Goal: Transaction & Acquisition: Purchase product/service

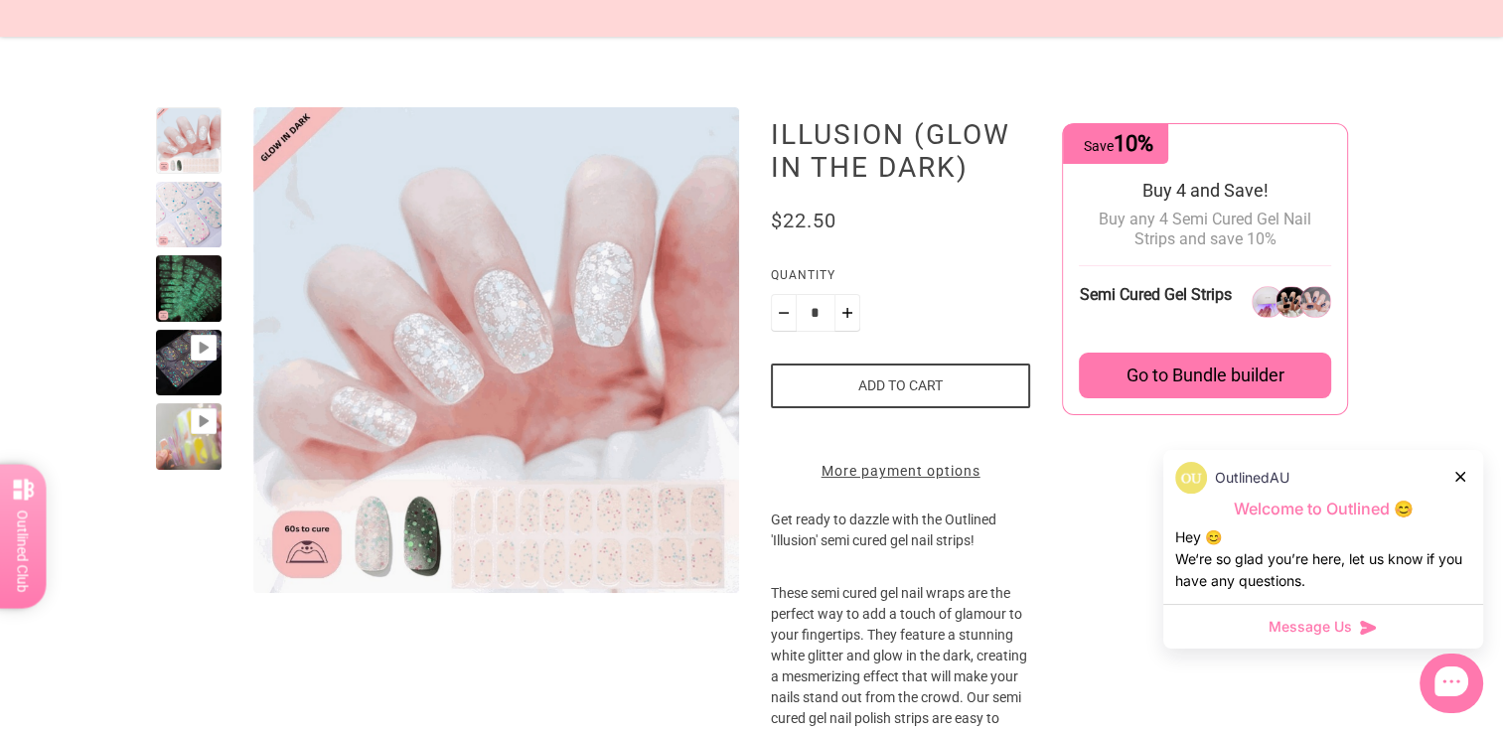
click at [194, 375] on div at bounding box center [189, 363] width 67 height 67
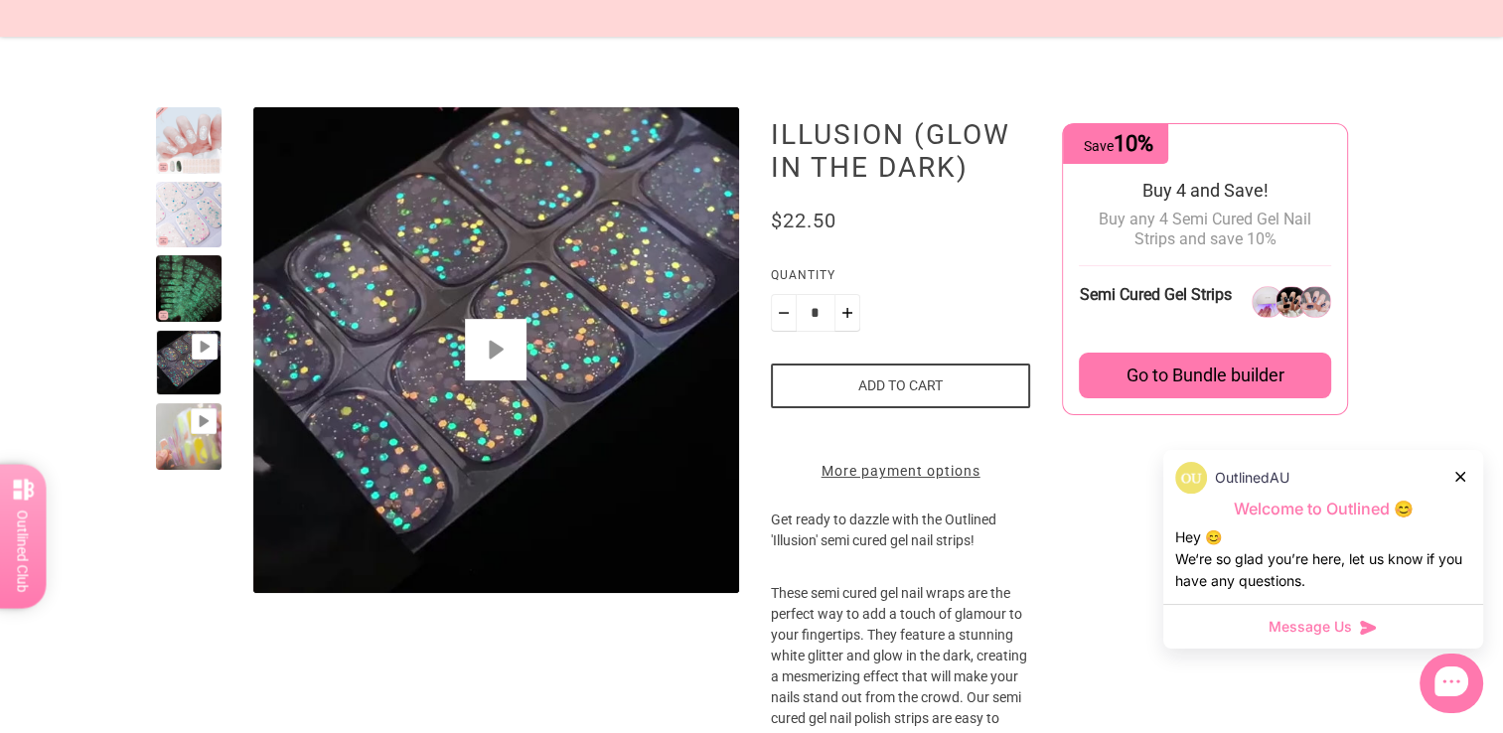
click at [510, 336] on button "Play" at bounding box center [496, 350] width 62 height 62
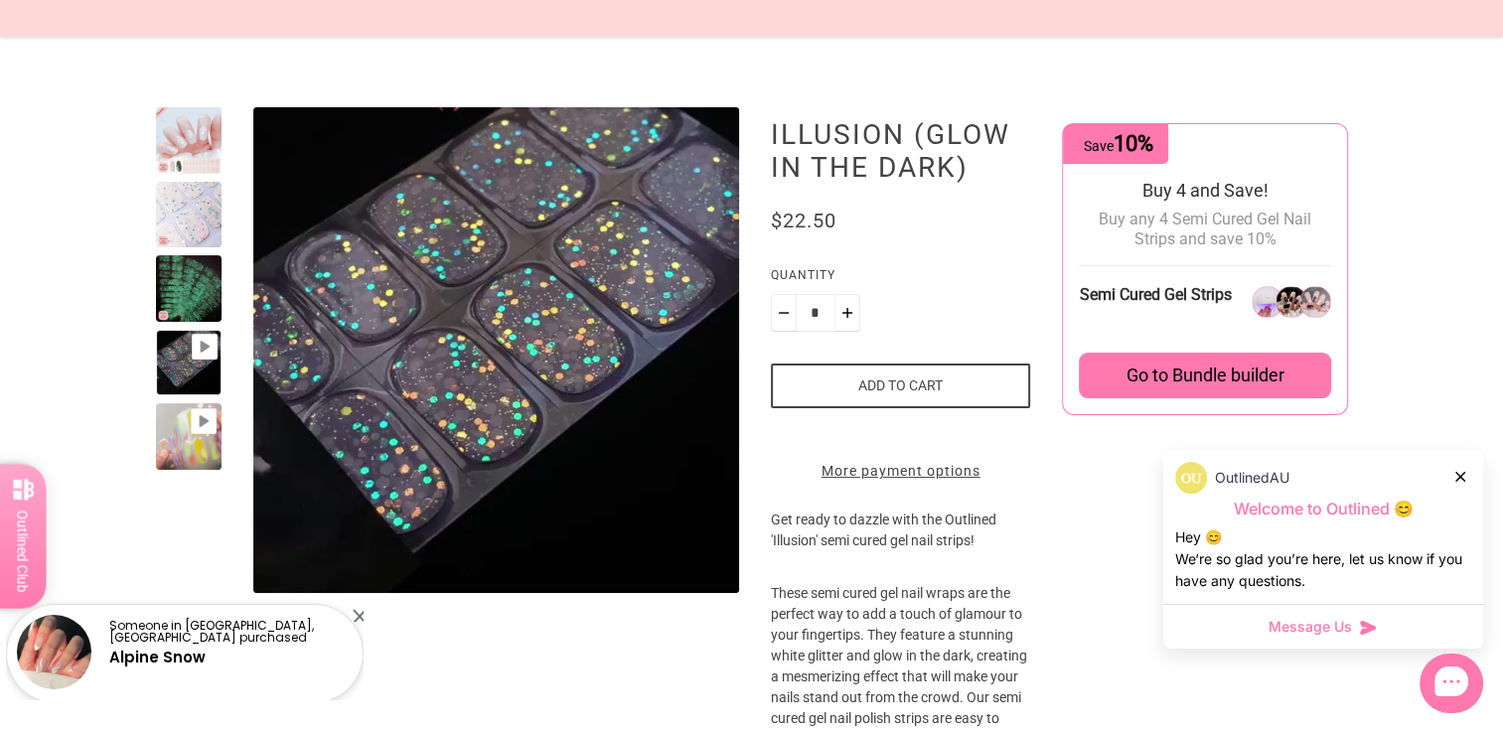
type input "*"
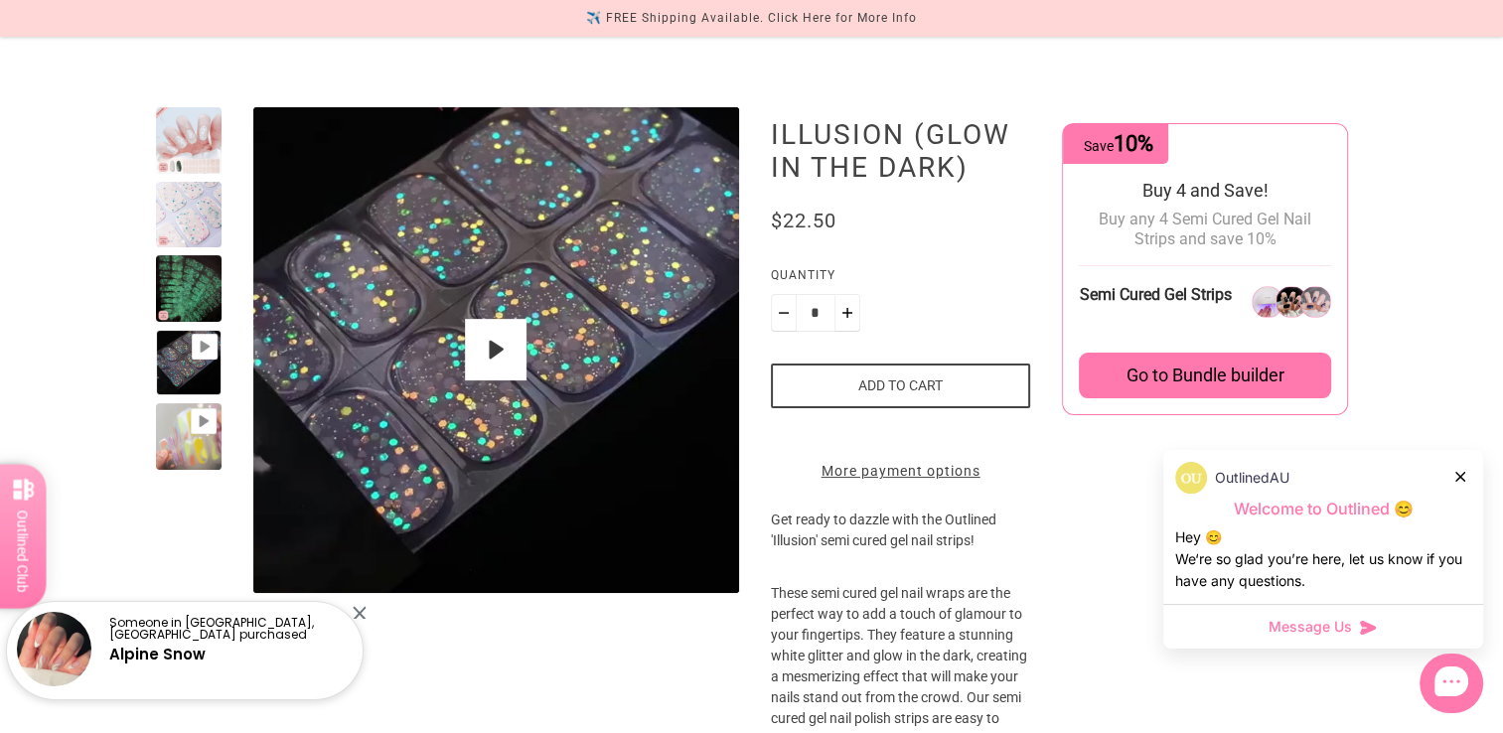
click at [191, 307] on div at bounding box center [189, 288] width 67 height 67
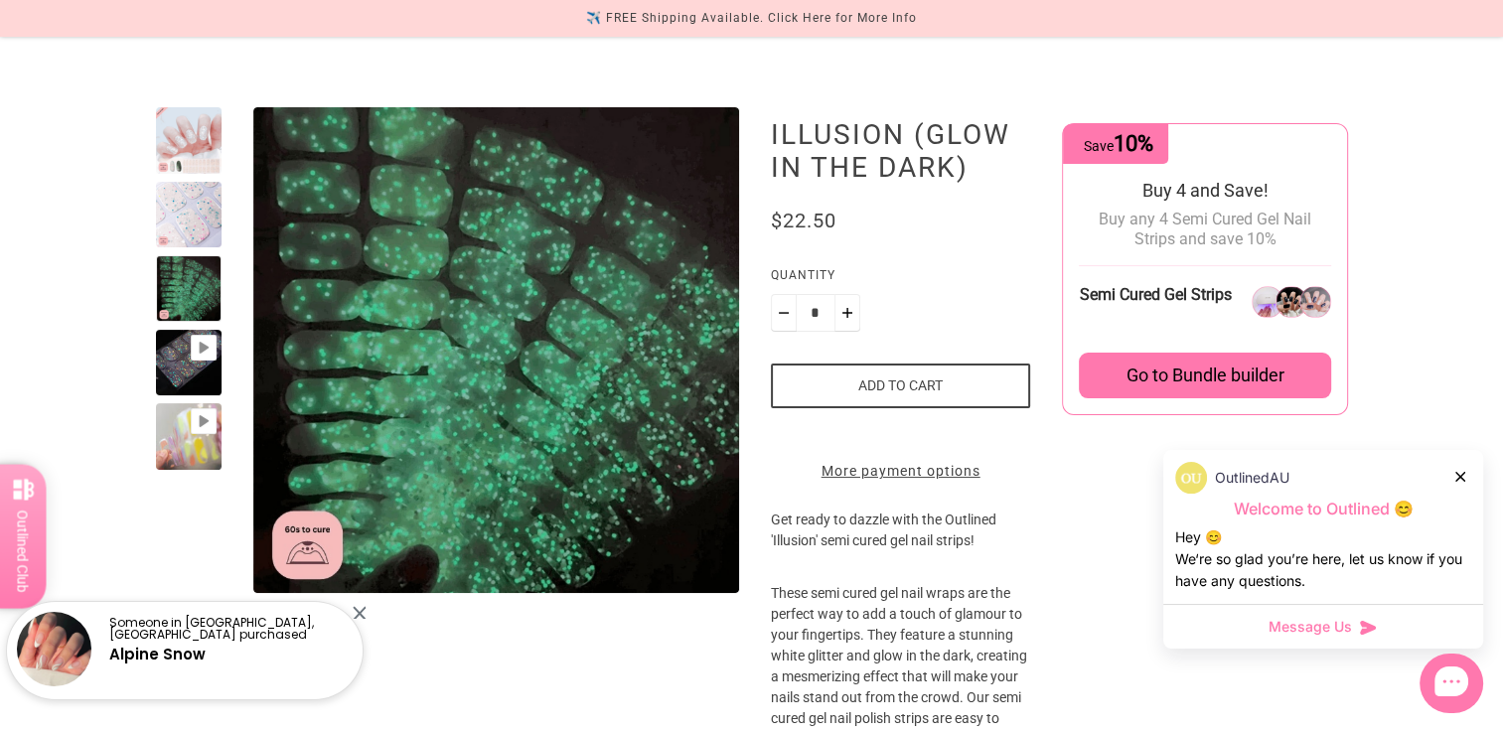
click at [183, 164] on div at bounding box center [189, 140] width 67 height 67
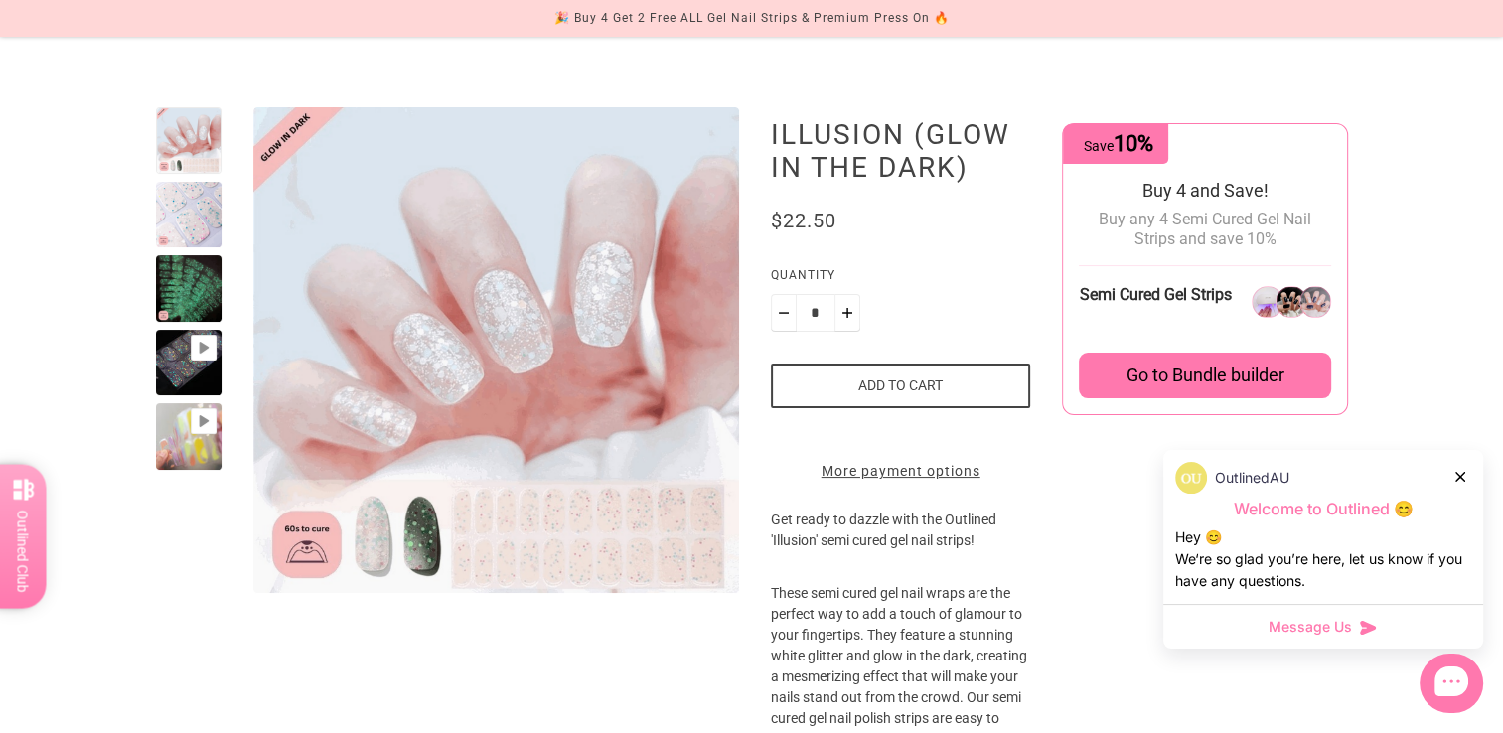
click at [199, 221] on div at bounding box center [189, 215] width 67 height 67
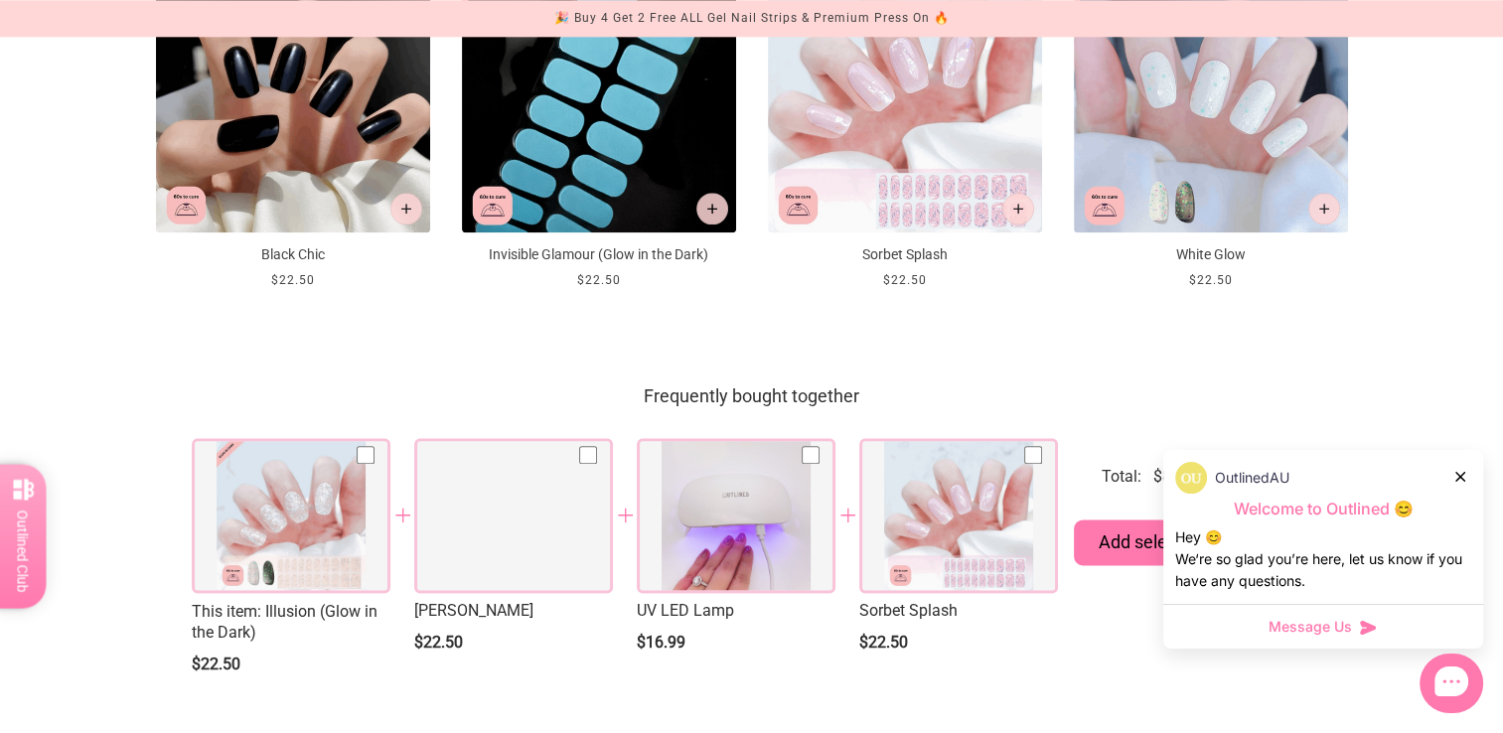
scroll to position [2815, 0]
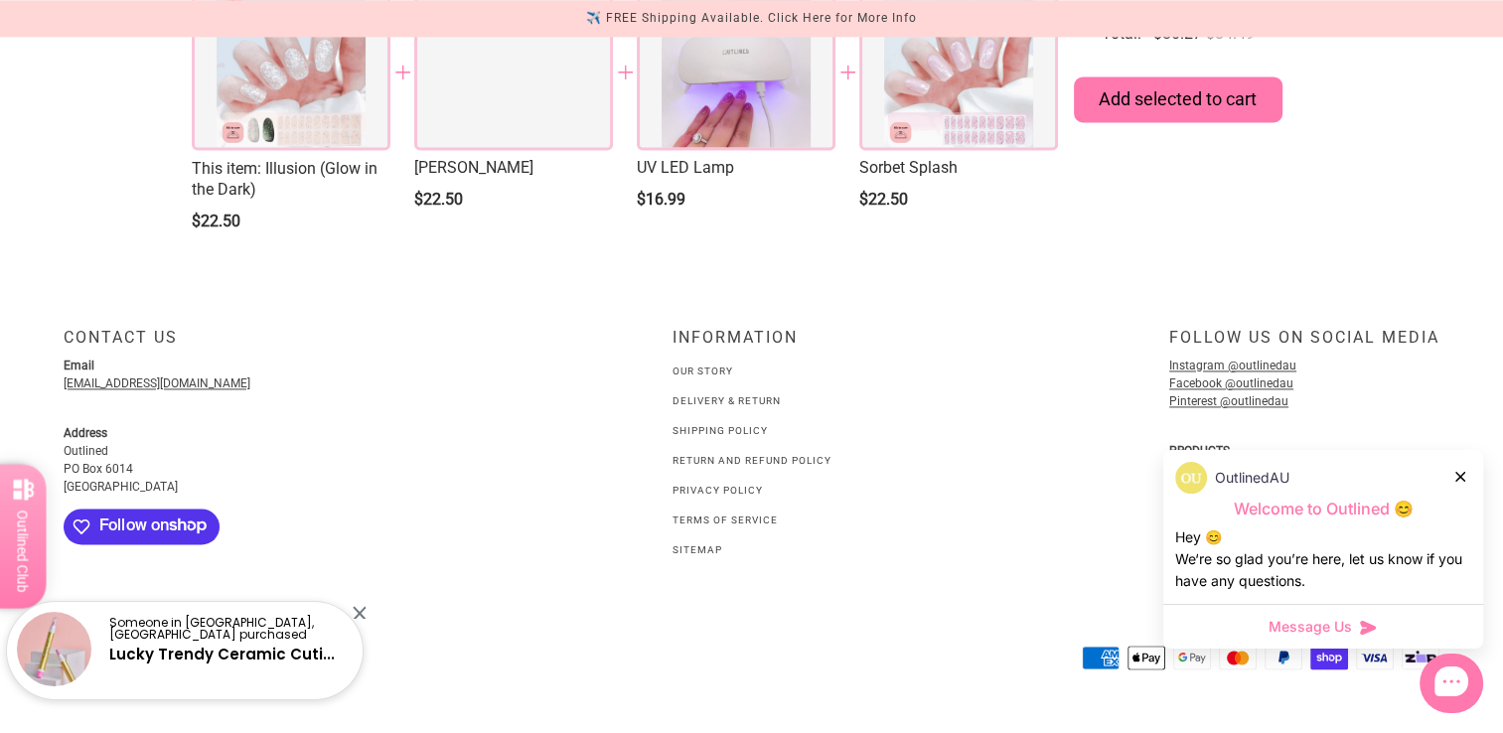
click at [1457, 489] on div "OutlinedAU" at bounding box center [1323, 478] width 296 height 32
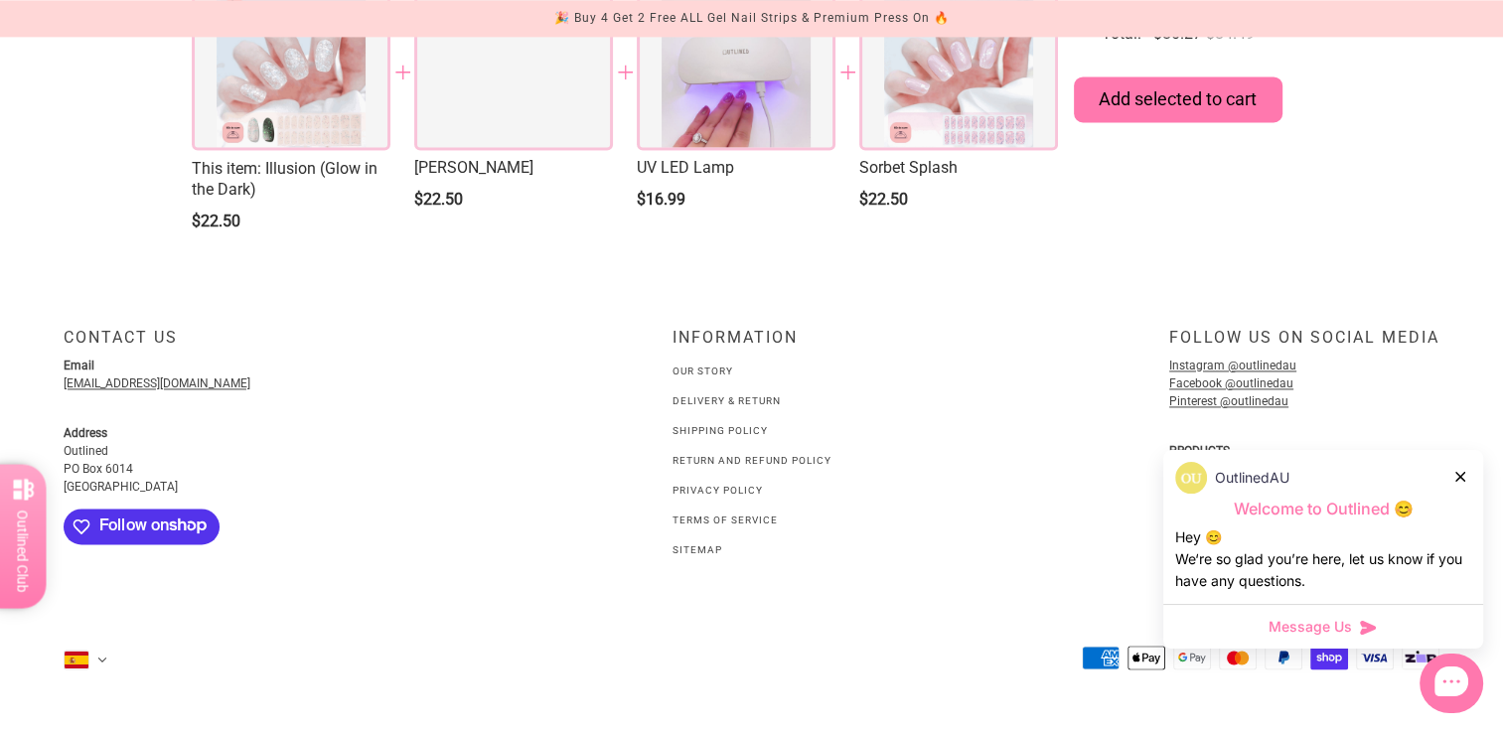
scroll to position [2791, 0]
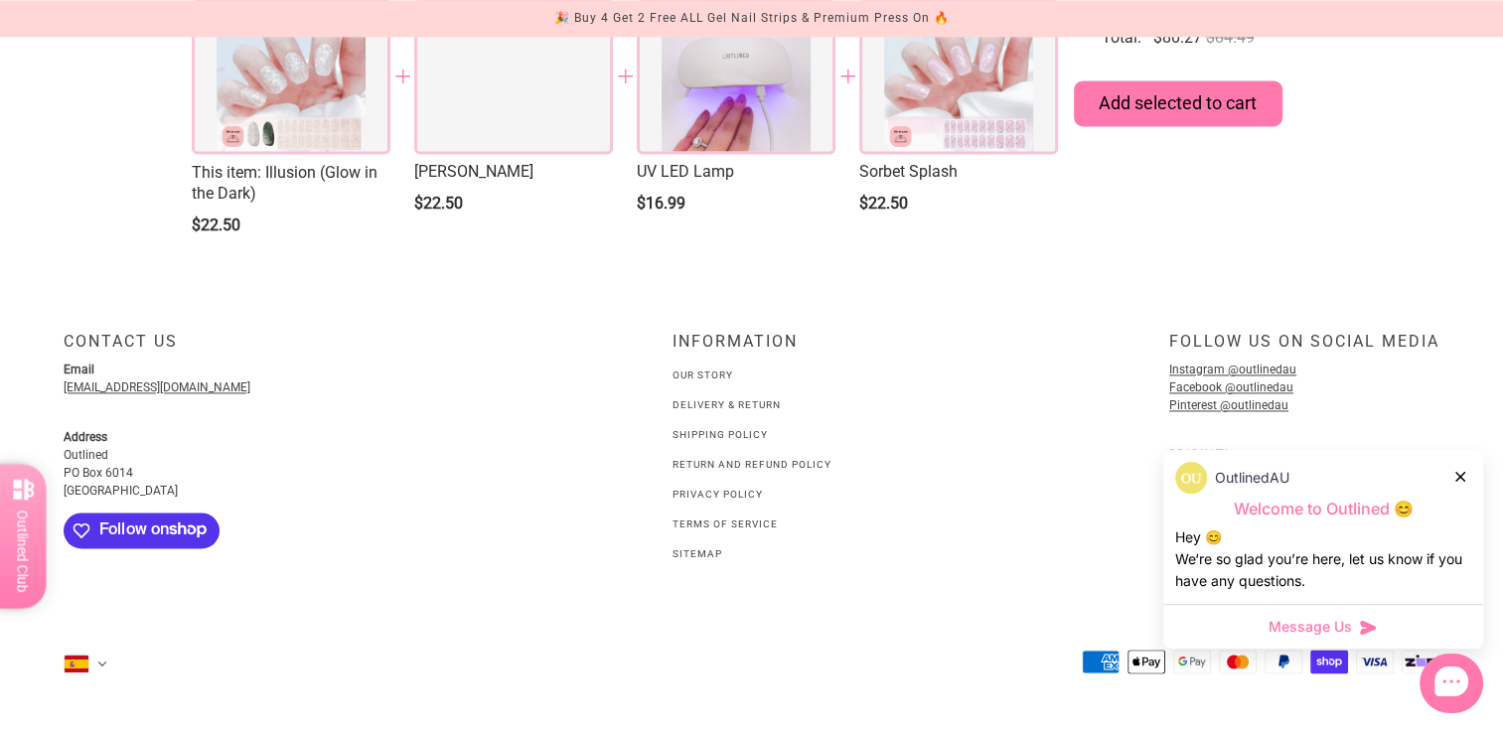
click at [96, 681] on div "Reward" at bounding box center [92, 685] width 144 height 48
click at [83, 684] on div "Reward" at bounding box center [92, 685] width 144 height 48
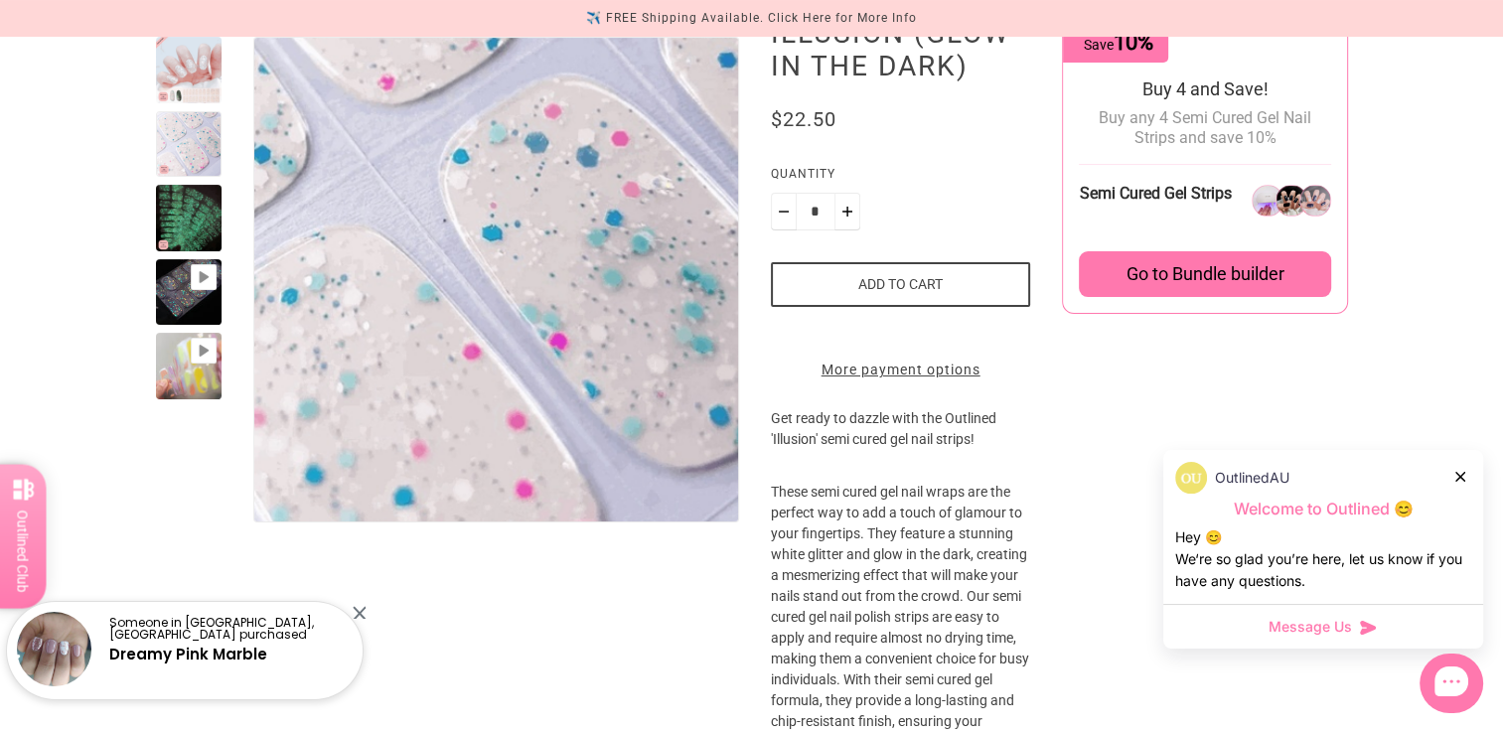
scroll to position [203, 0]
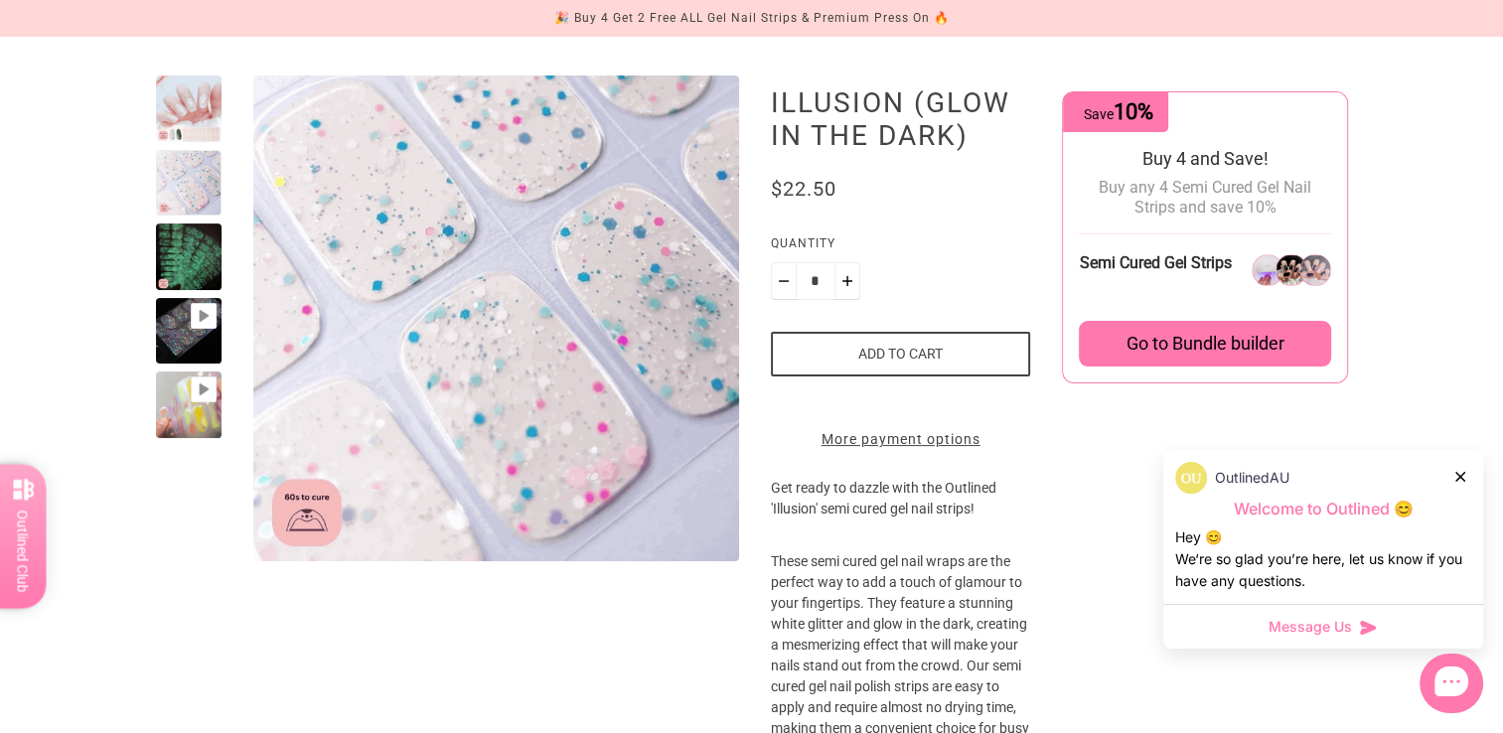
click at [878, 355] on button "Add to cart" at bounding box center [901, 354] width 260 height 45
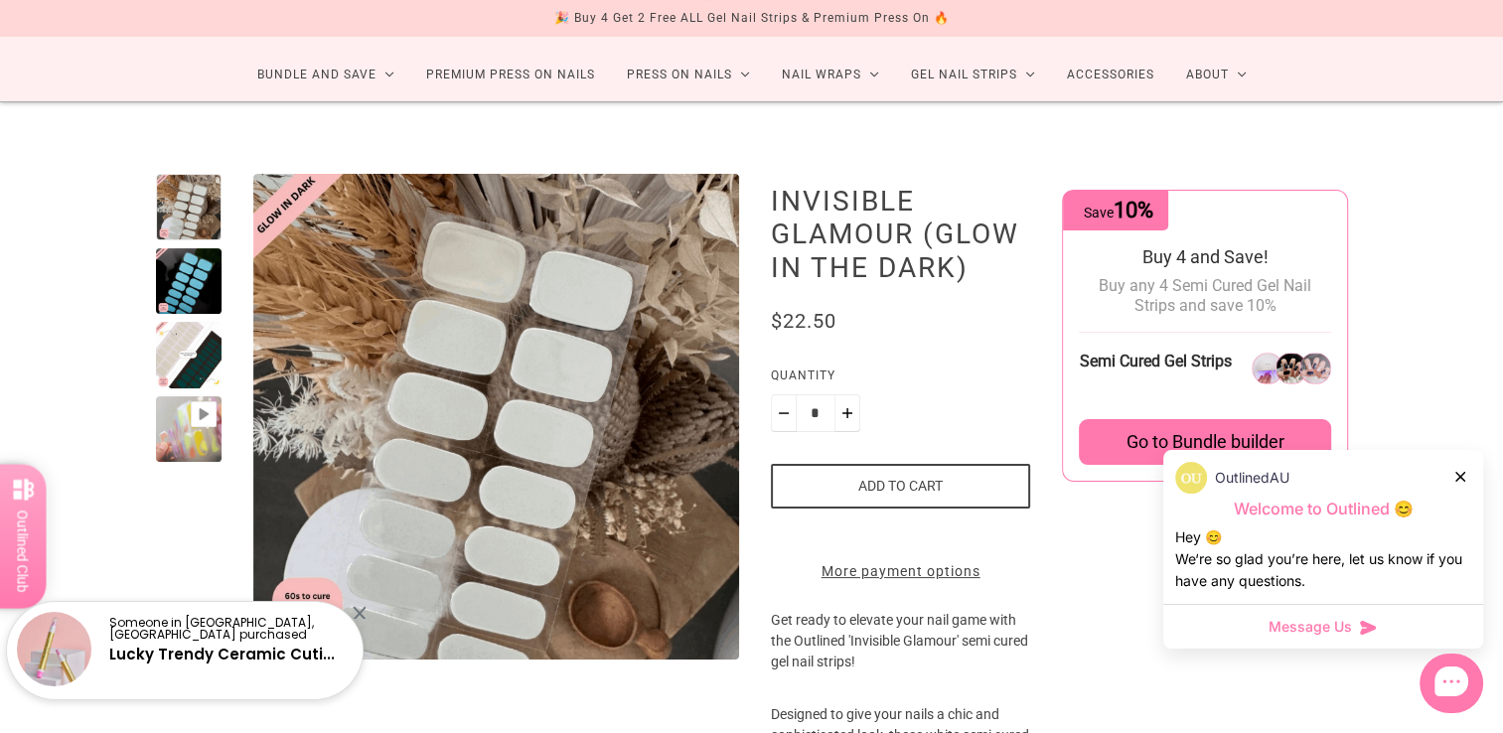
scroll to position [199, 0]
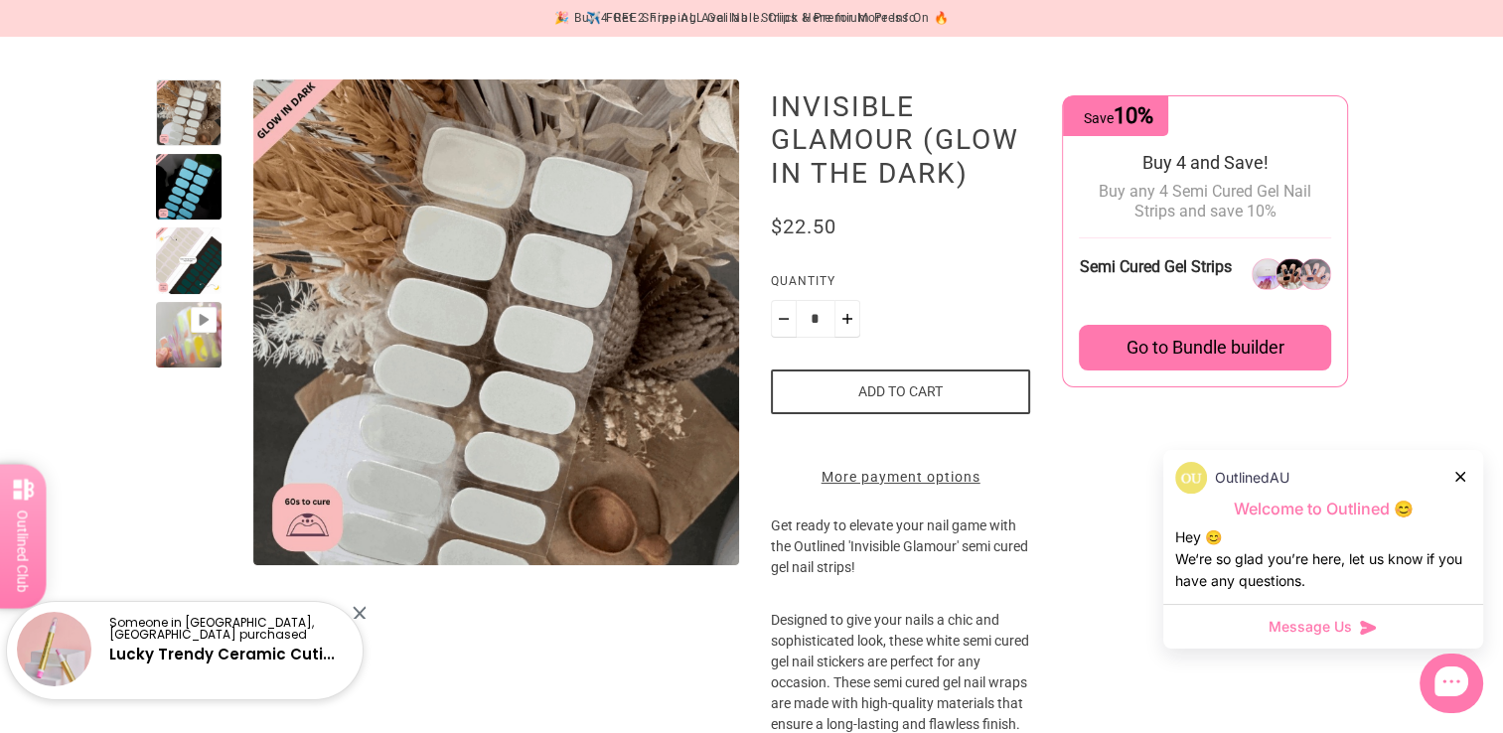
click at [884, 396] on button "Add to cart" at bounding box center [901, 391] width 260 height 45
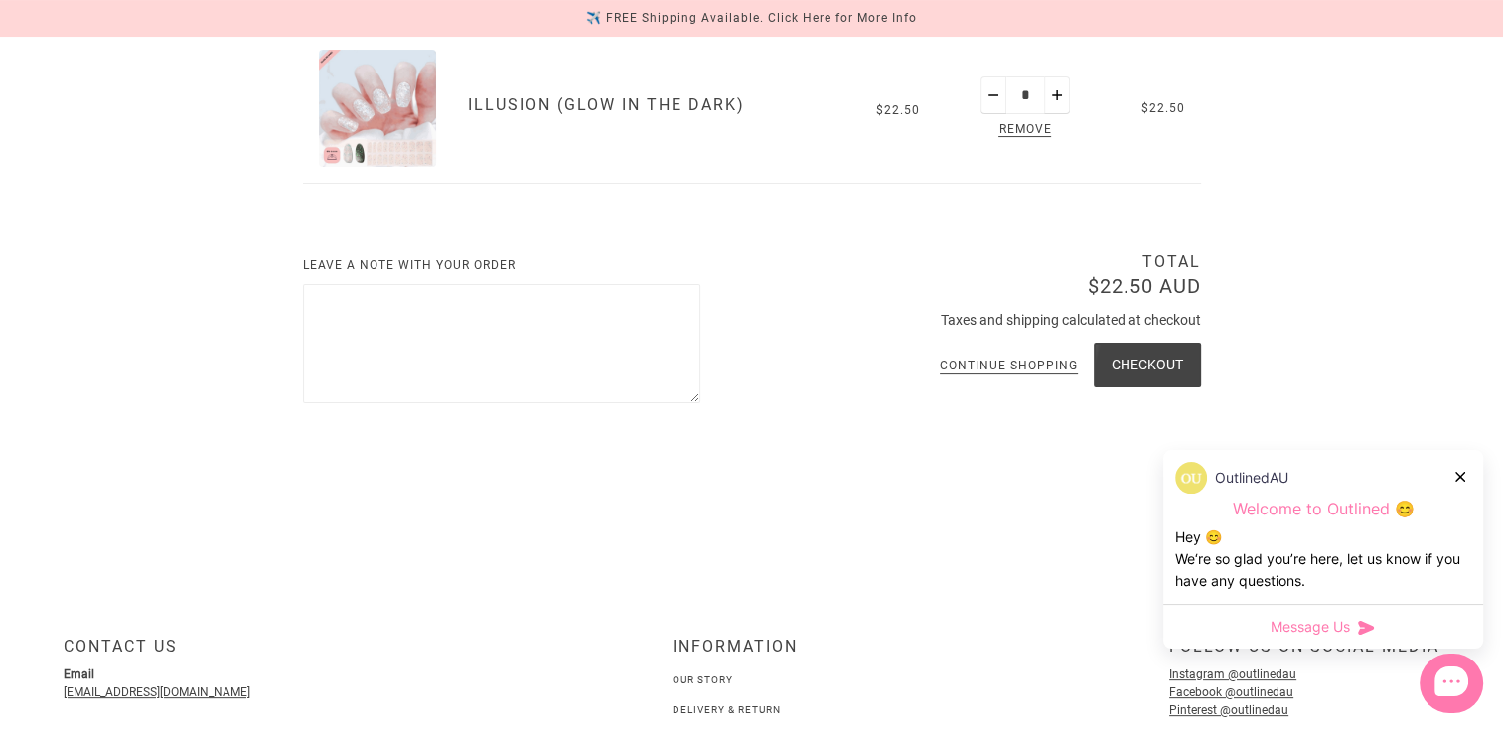
scroll to position [397, 0]
click at [1458, 481] on icon at bounding box center [1460, 477] width 10 height 10
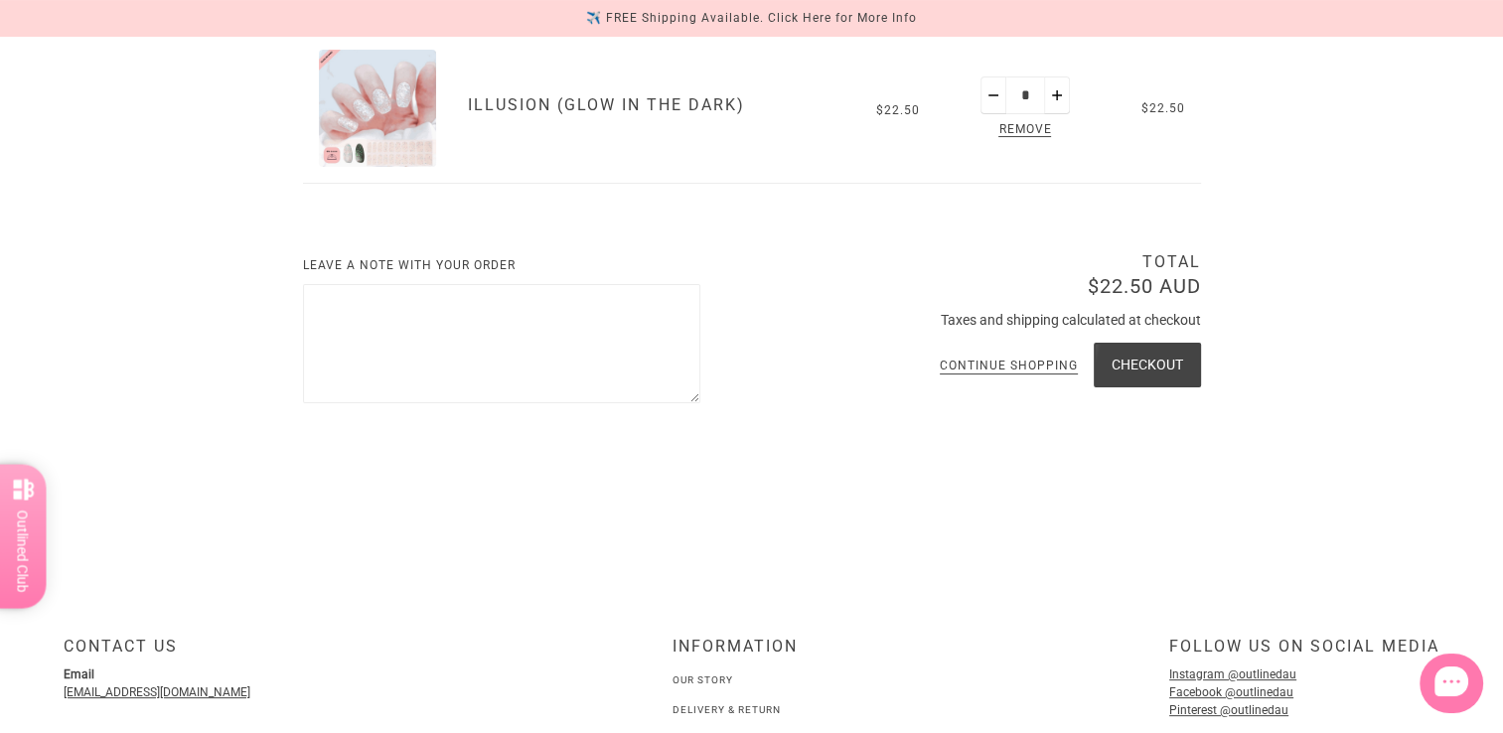
scroll to position [298, 0]
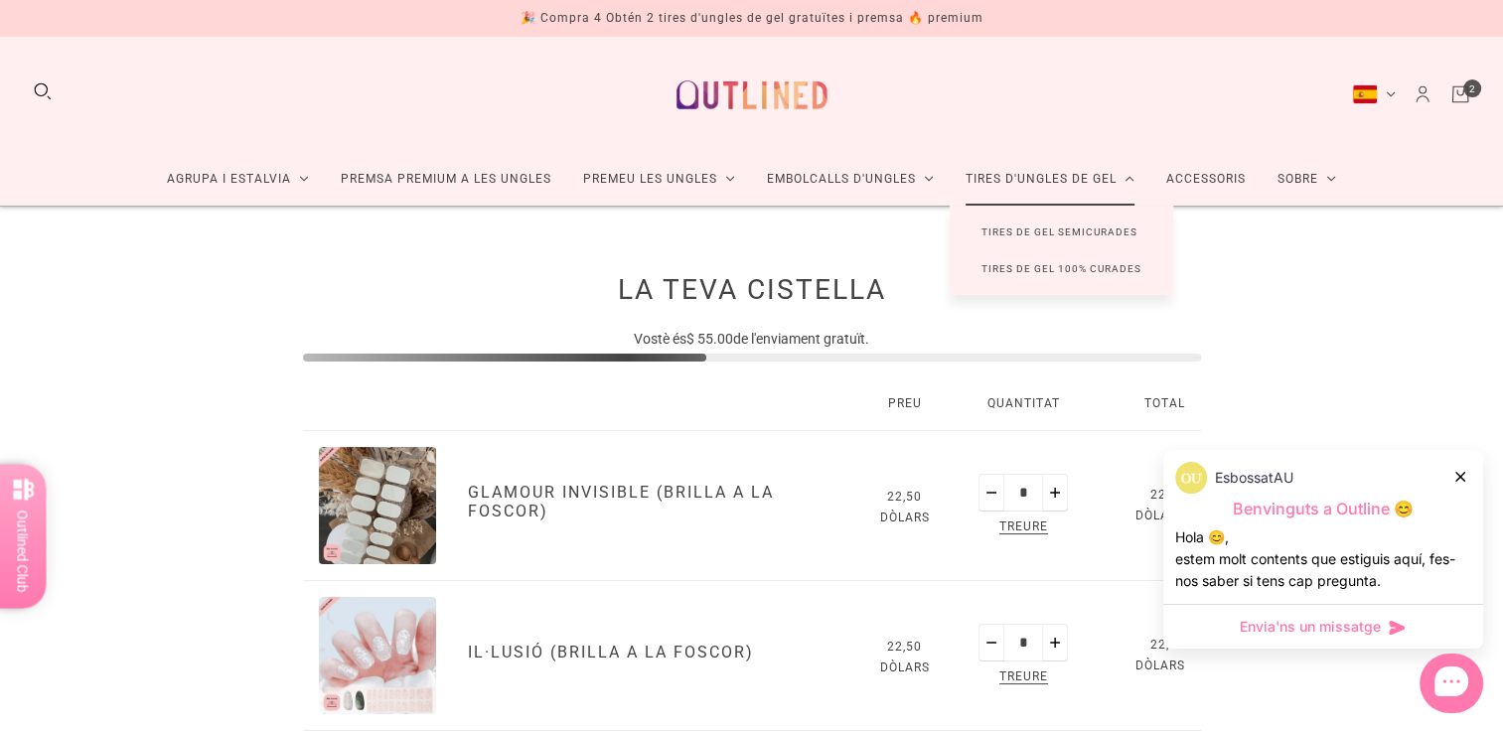
click at [1040, 227] on link "Tires de gel semicurades" at bounding box center [1058, 232] width 219 height 37
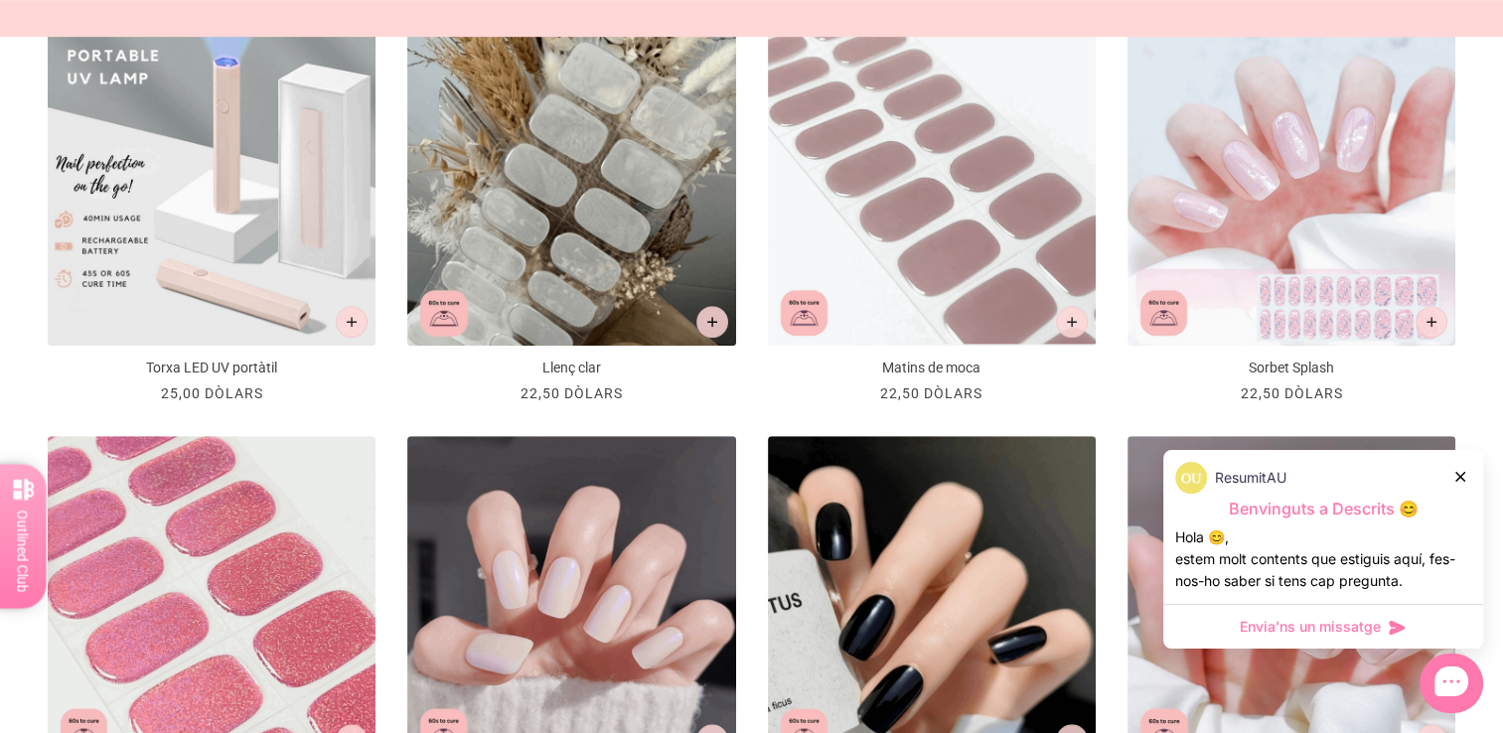
scroll to position [1291, 0]
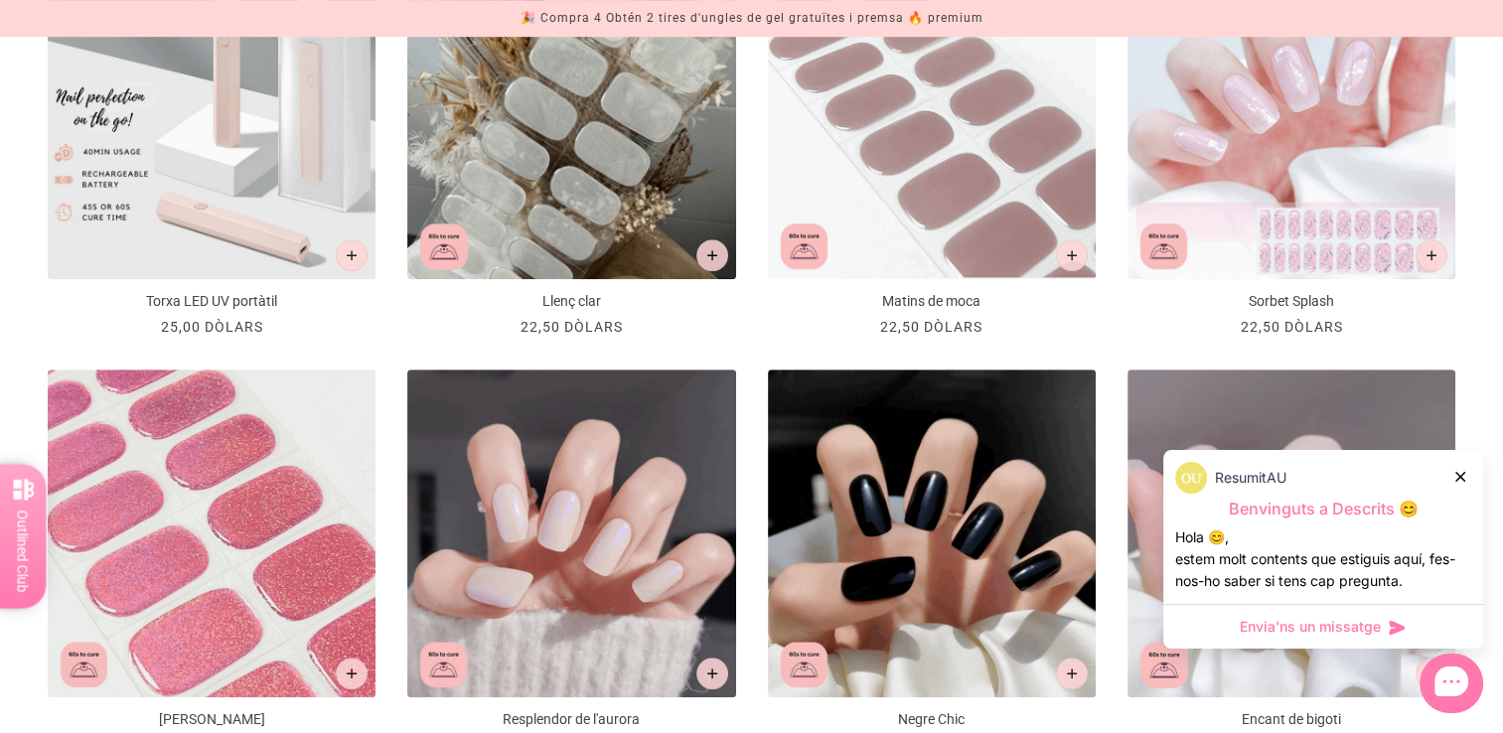
click at [1458, 478] on icon at bounding box center [1460, 477] width 10 height 10
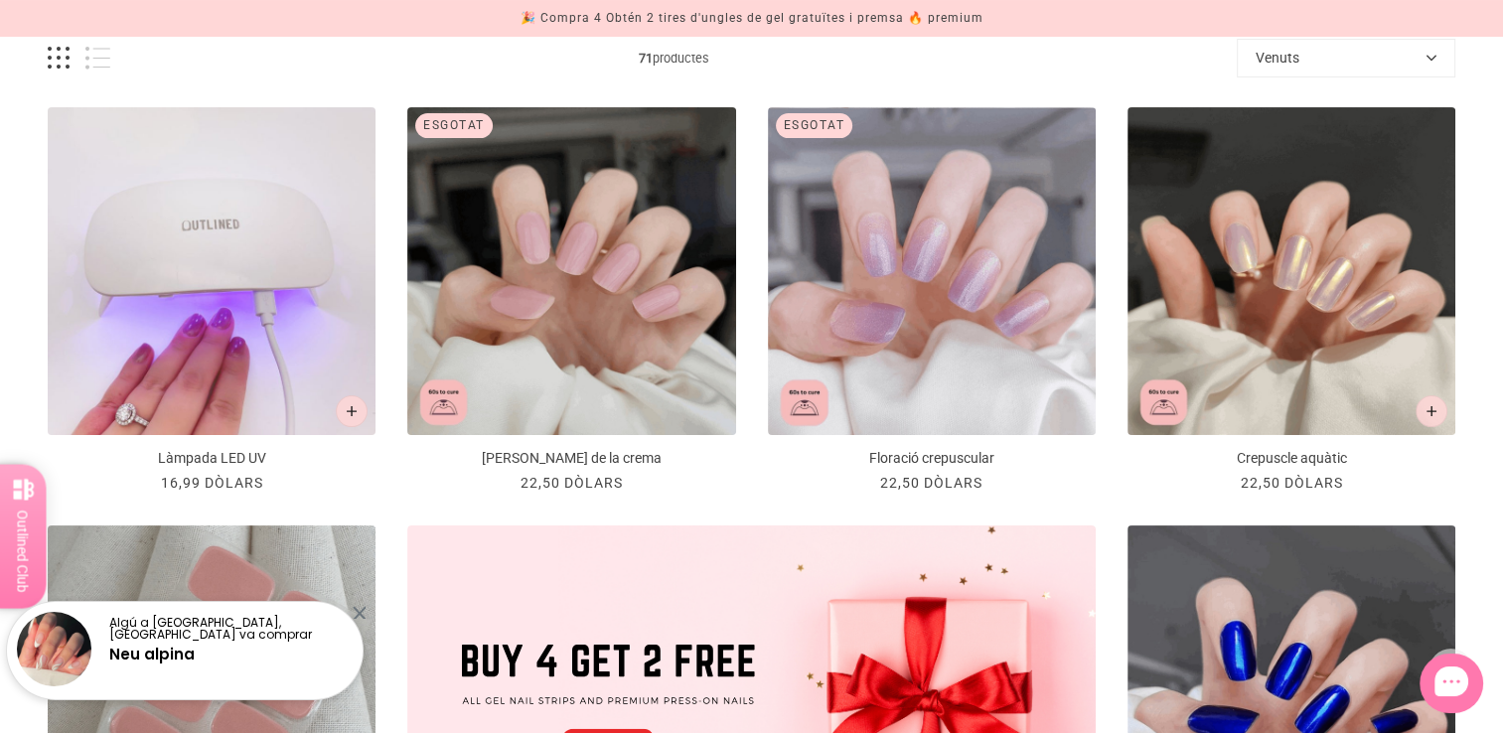
scroll to position [0, 0]
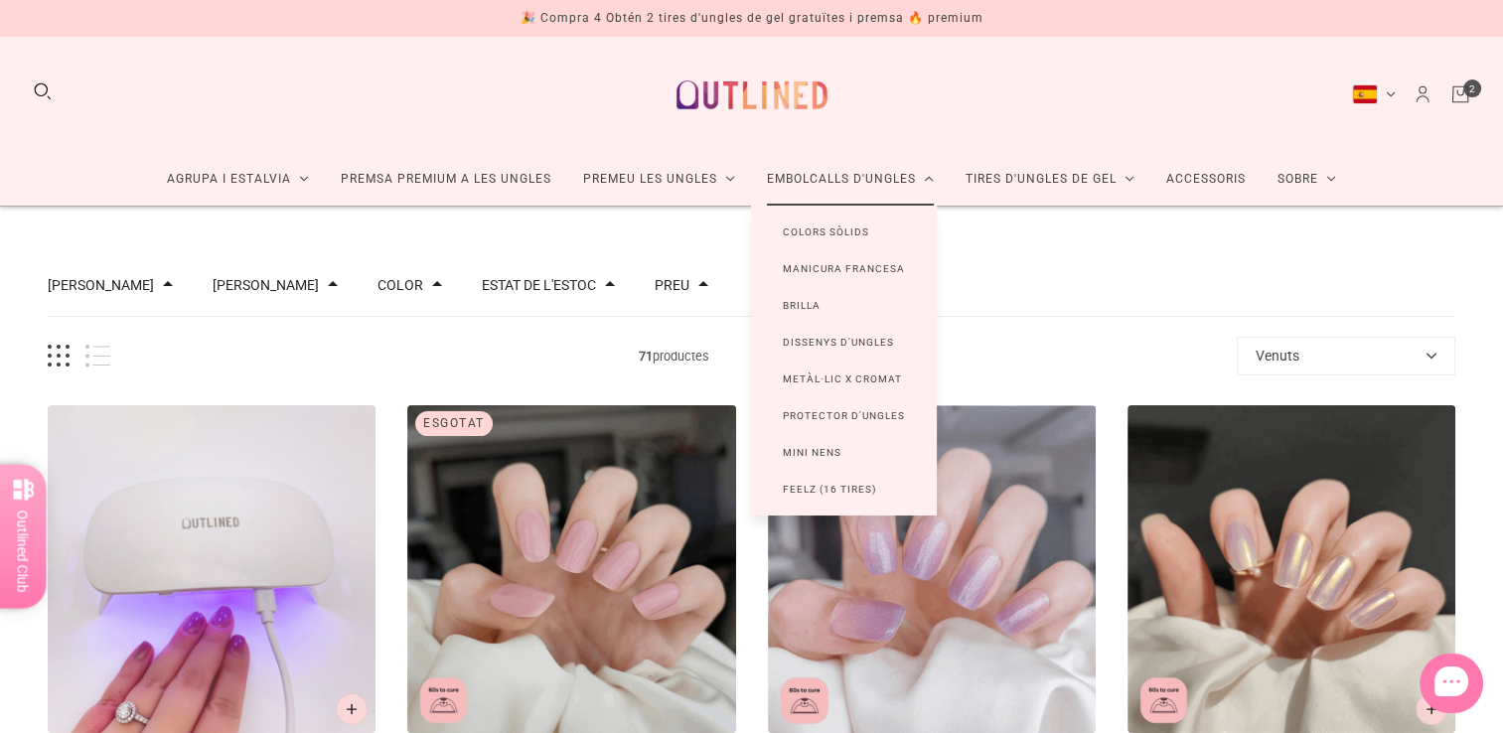
click at [822, 338] on link "Dissenys d'ungles" at bounding box center [838, 342] width 175 height 37
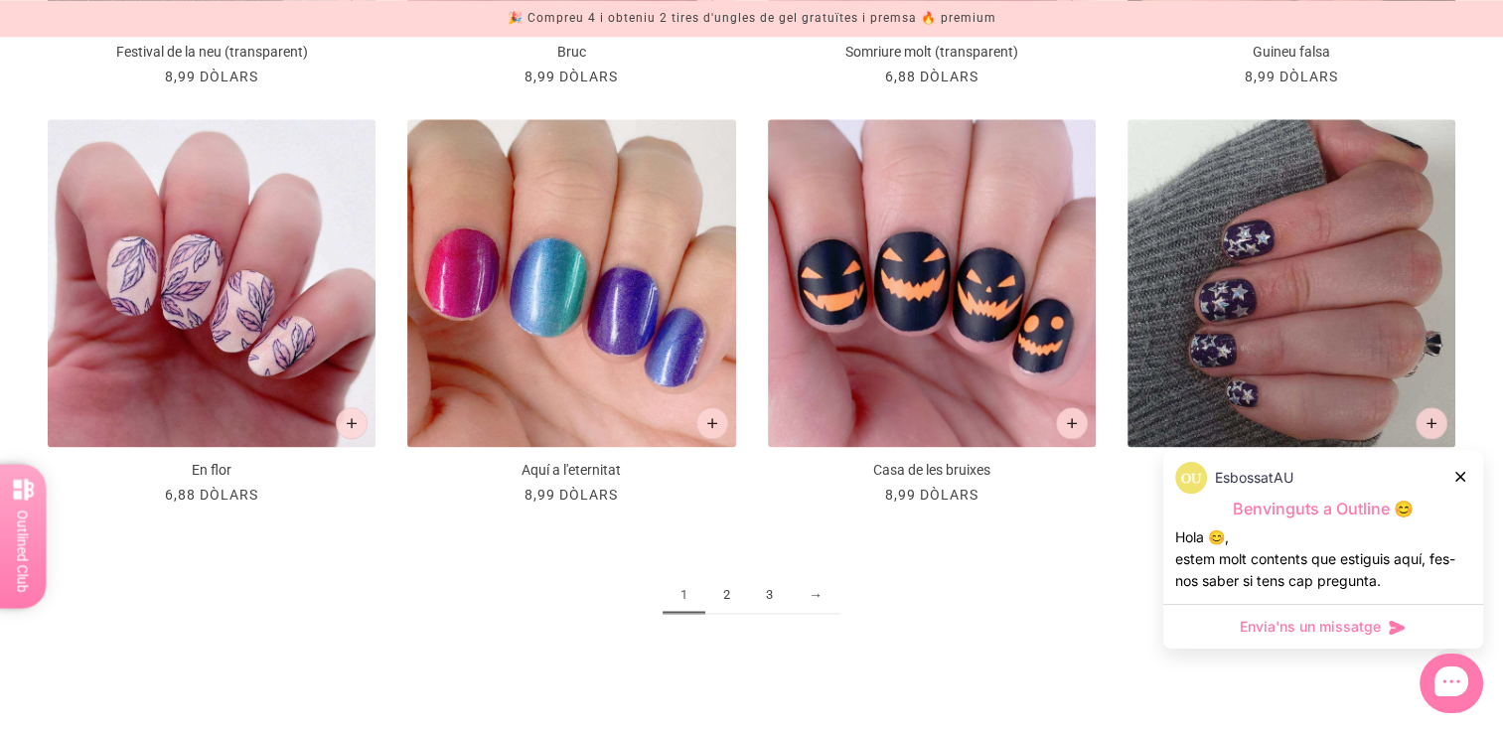
scroll to position [2384, 0]
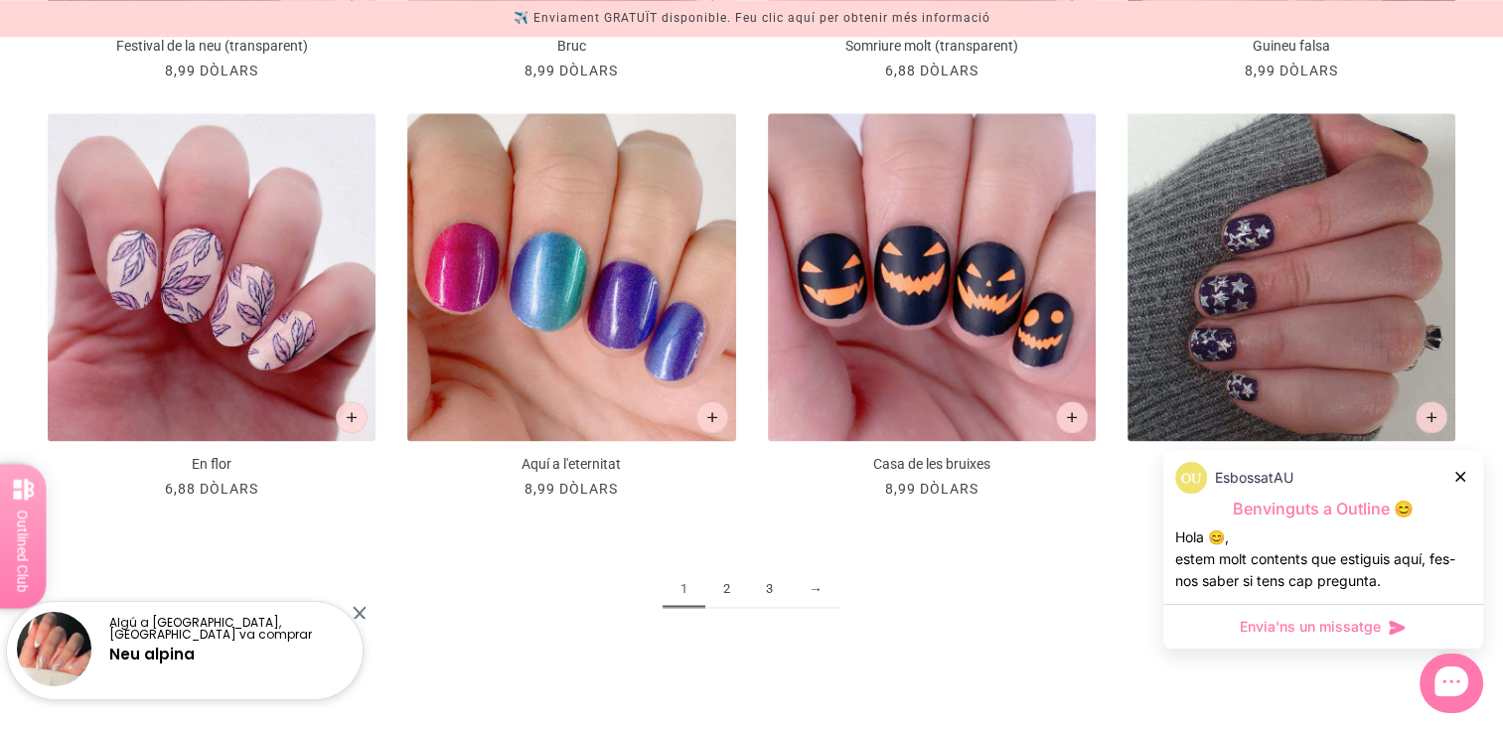
click at [739, 588] on link "2" at bounding box center [726, 589] width 43 height 37
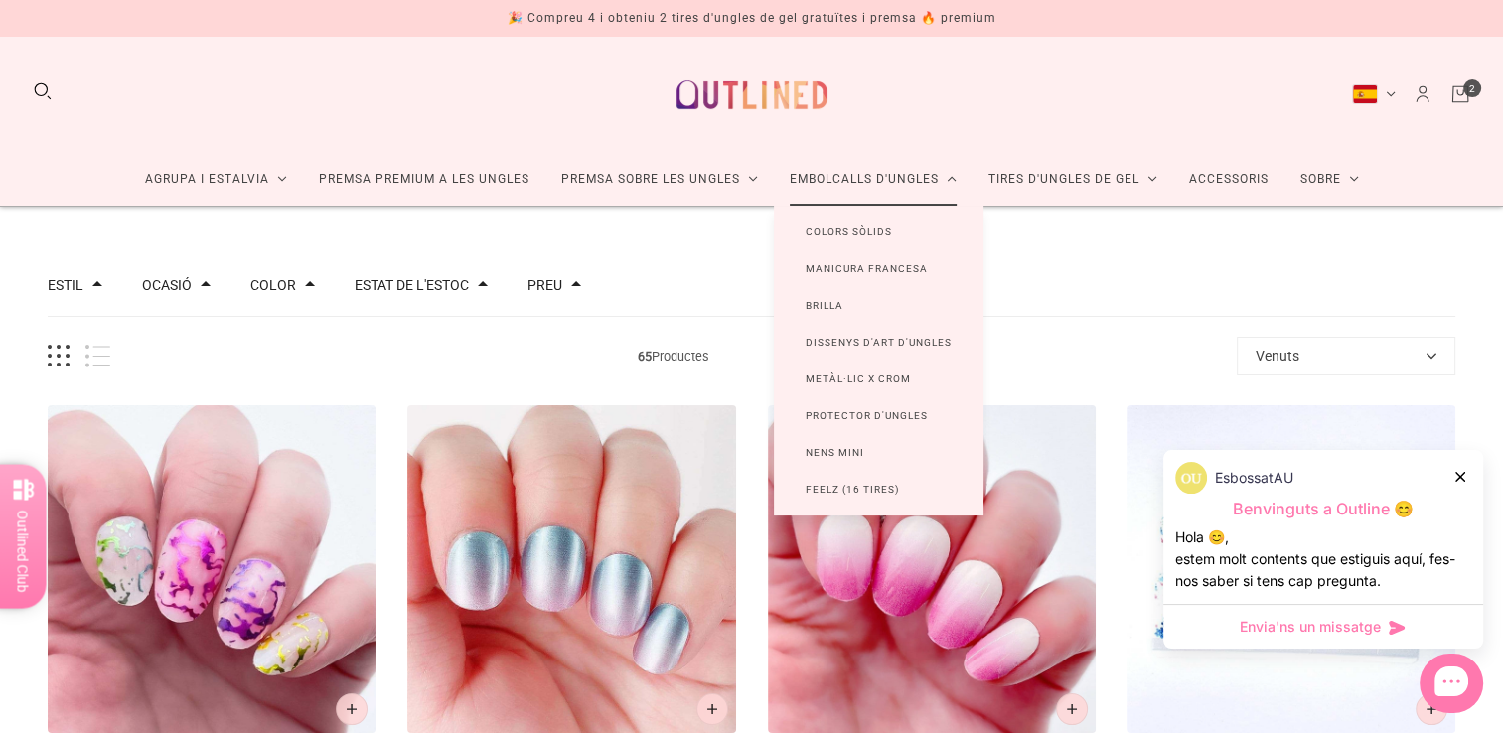
click at [815, 304] on link "Brilla" at bounding box center [824, 305] width 101 height 37
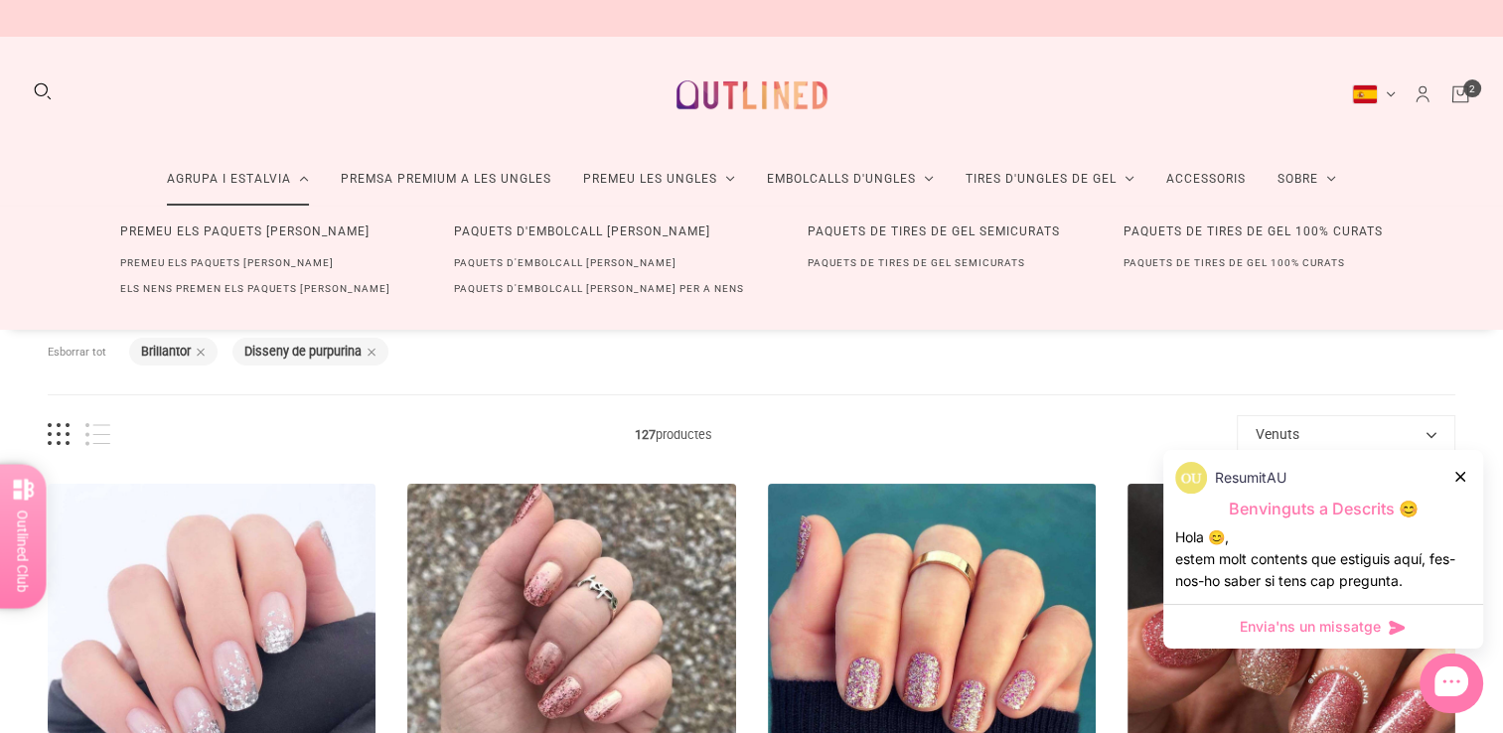
click at [565, 266] on link "Paquets d'embolcall d'ungles" at bounding box center [565, 263] width 286 height 26
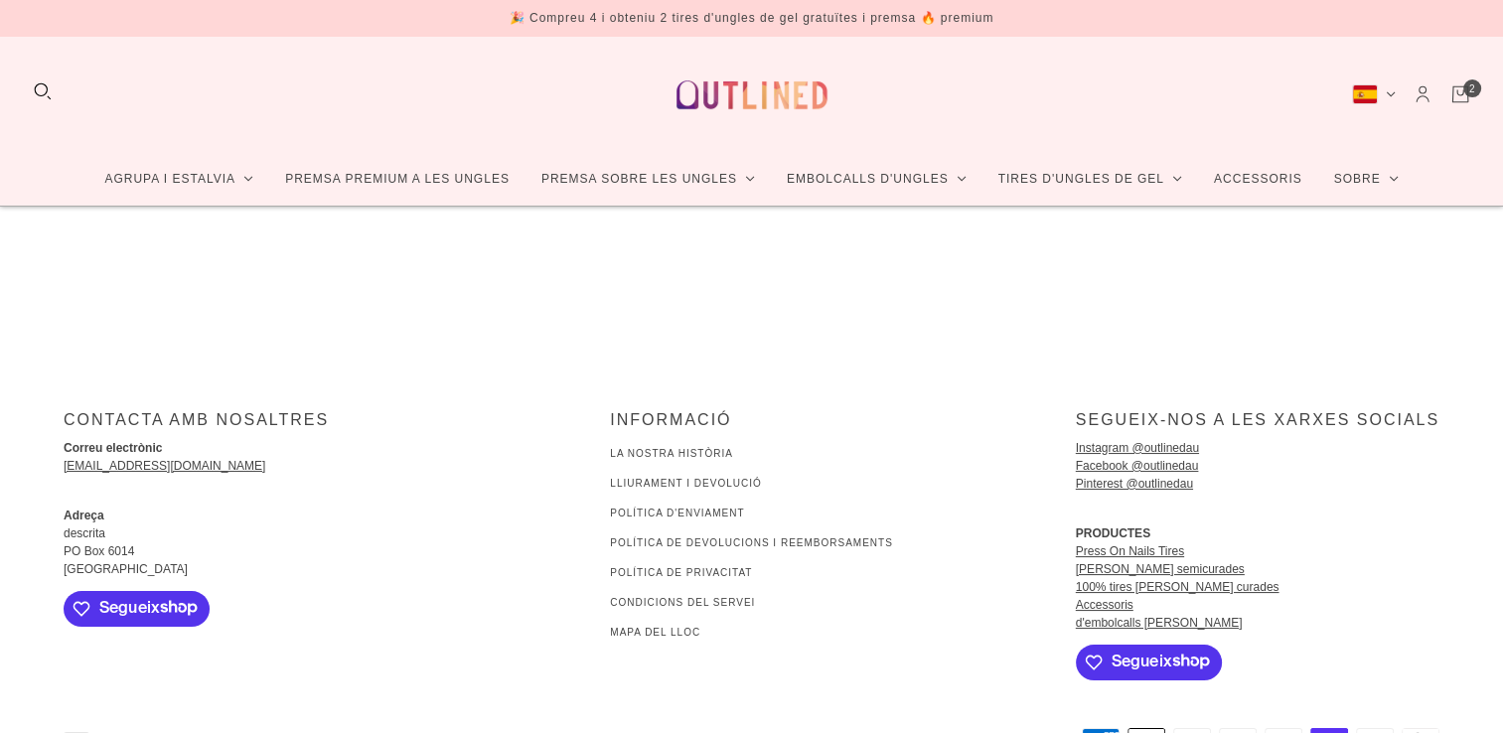
click at [1457, 95] on icon "Carretó" at bounding box center [1460, 94] width 22 height 22
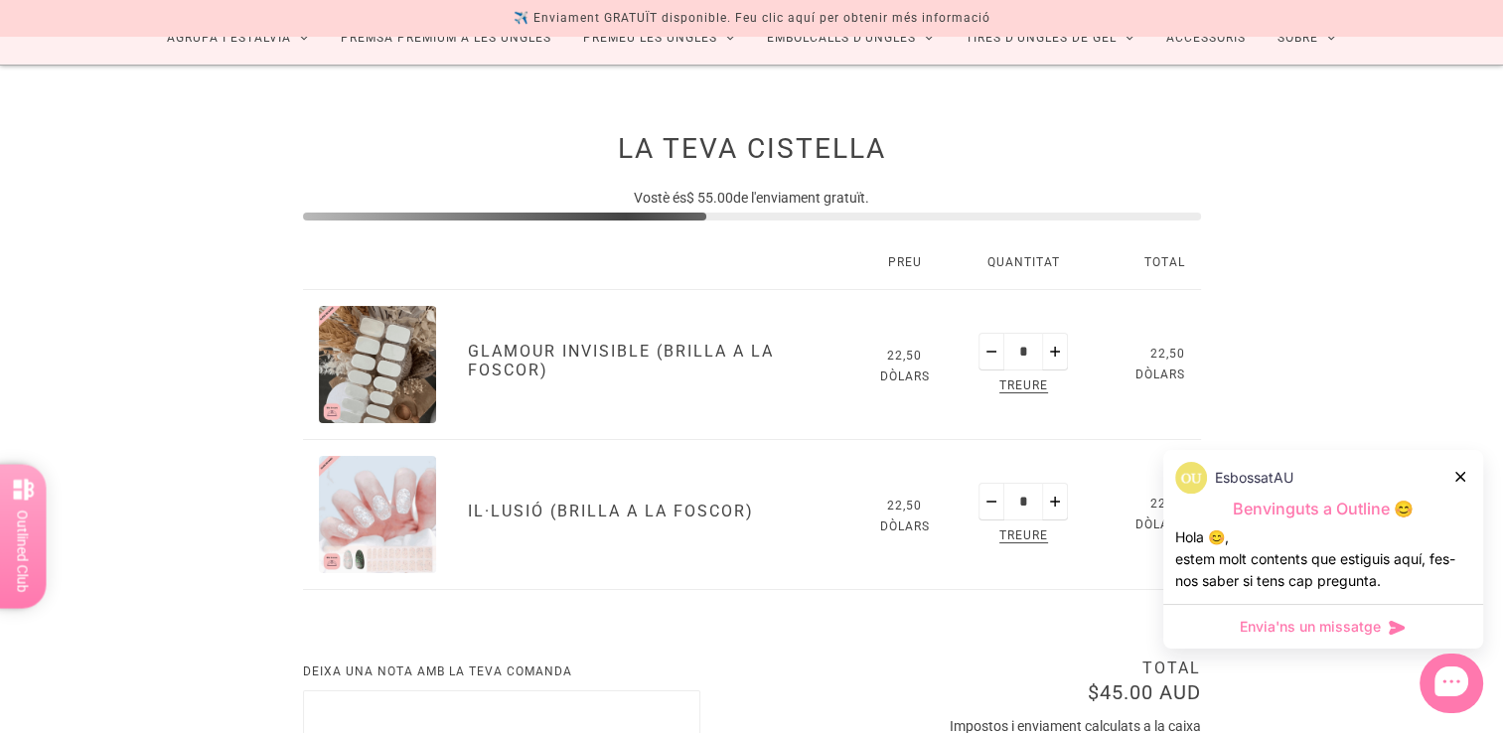
scroll to position [99, 0]
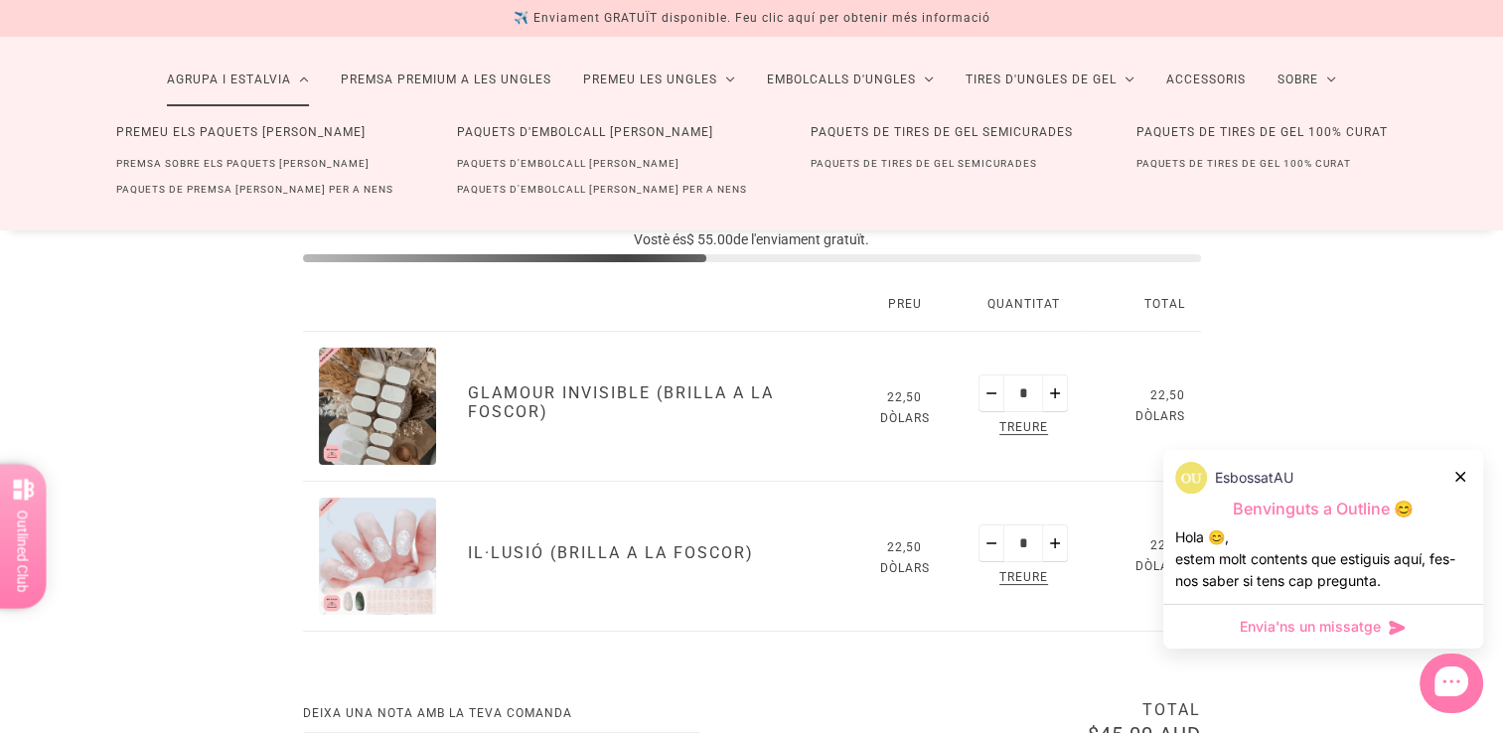
click at [567, 165] on link "Paquets d'embolcall [PERSON_NAME]" at bounding box center [568, 164] width 286 height 26
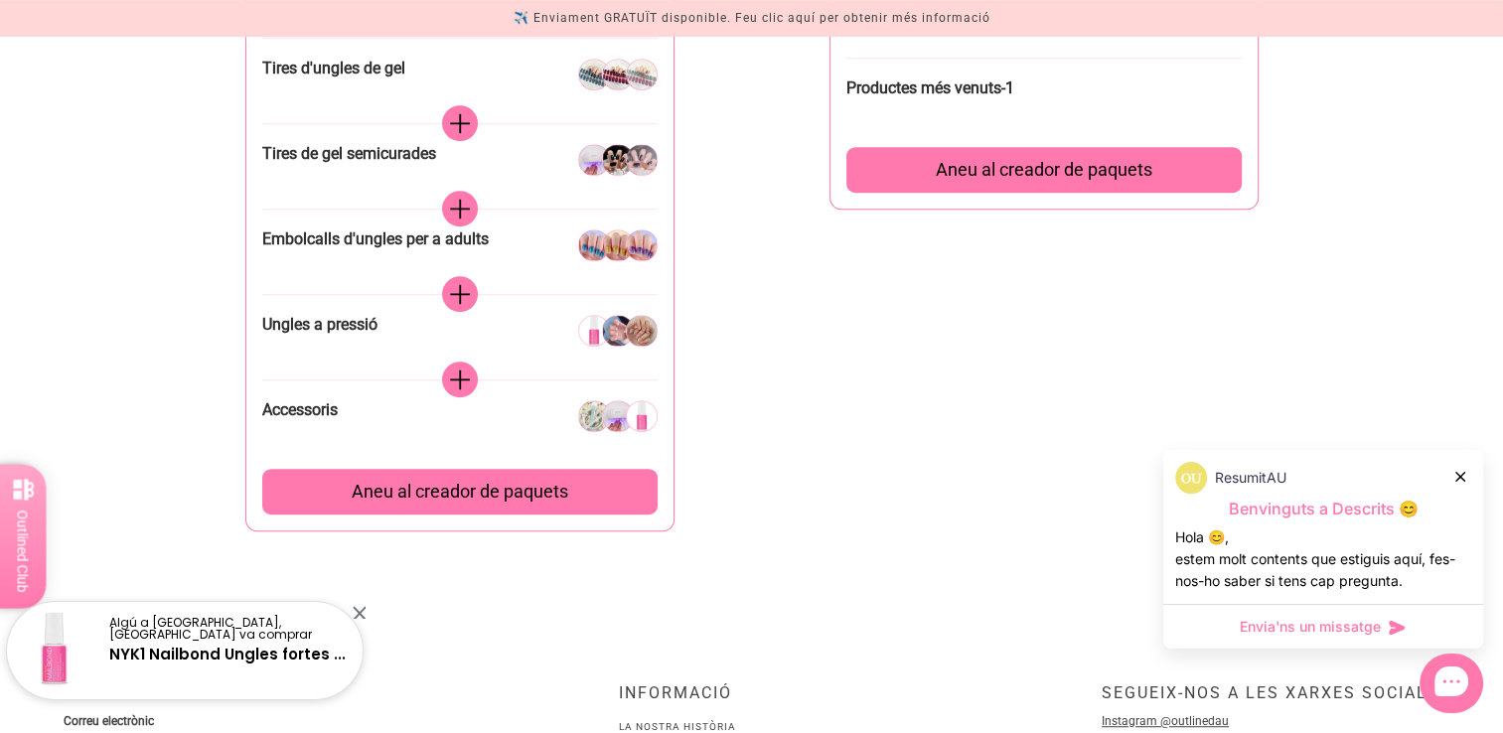
scroll to position [993, 0]
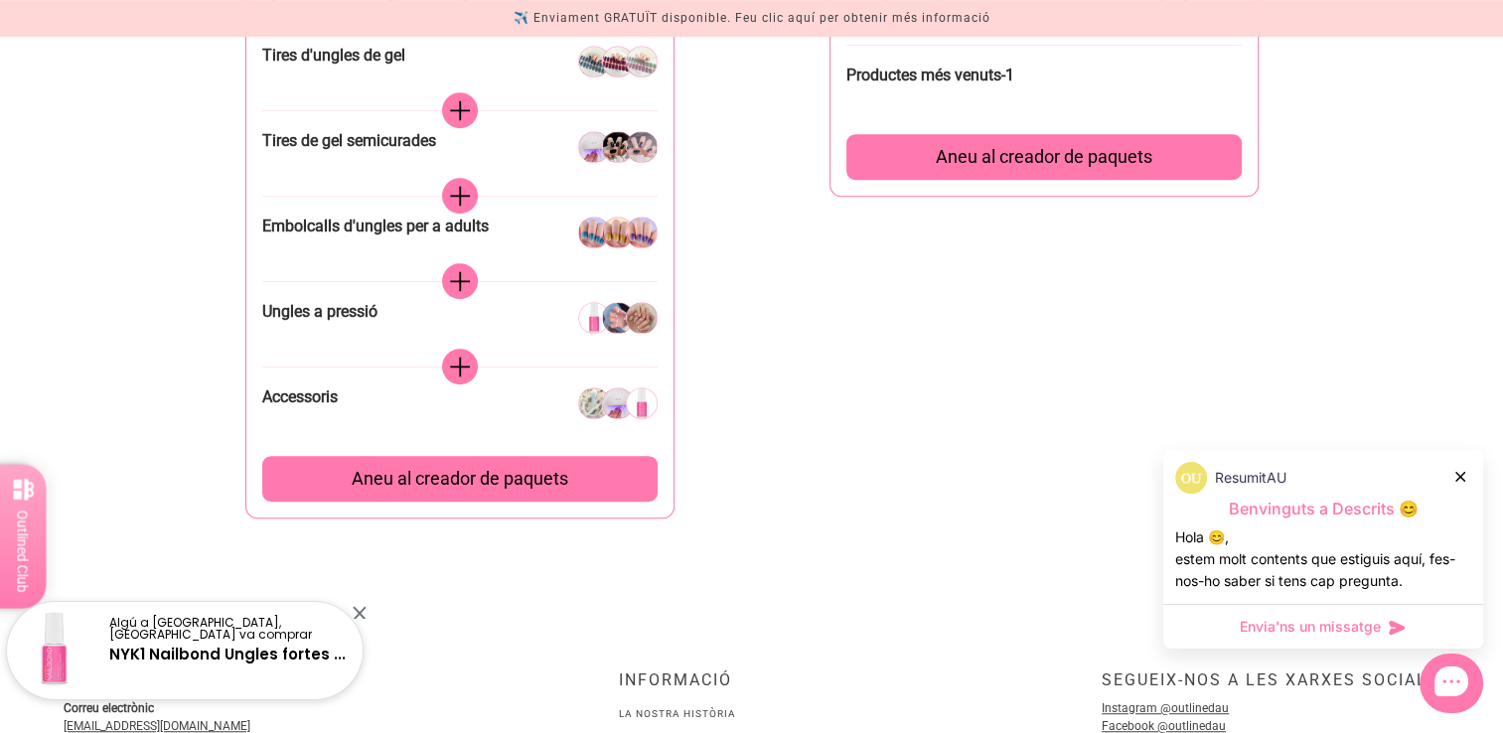
click at [536, 477] on span "Aneu al creador de paquets" at bounding box center [460, 479] width 217 height 22
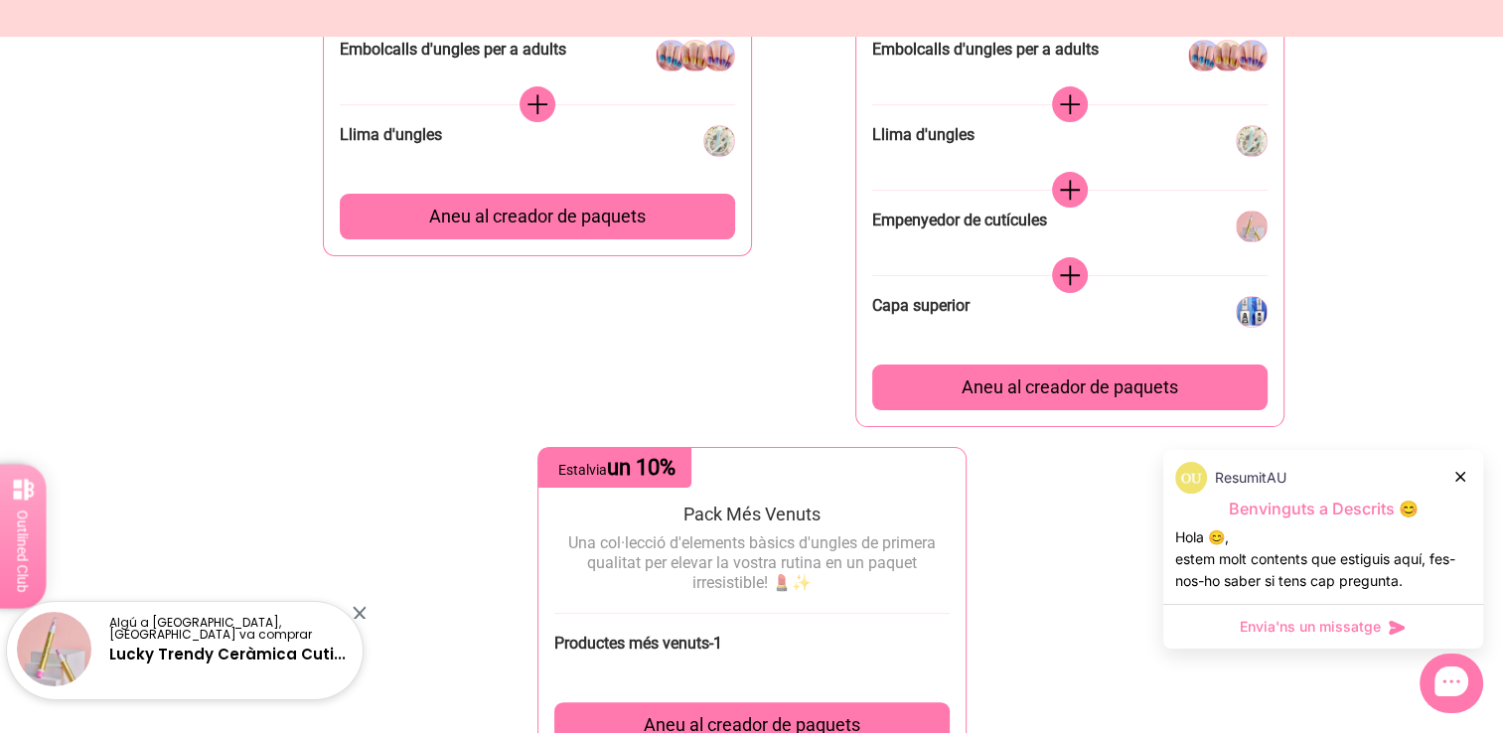
scroll to position [397, 0]
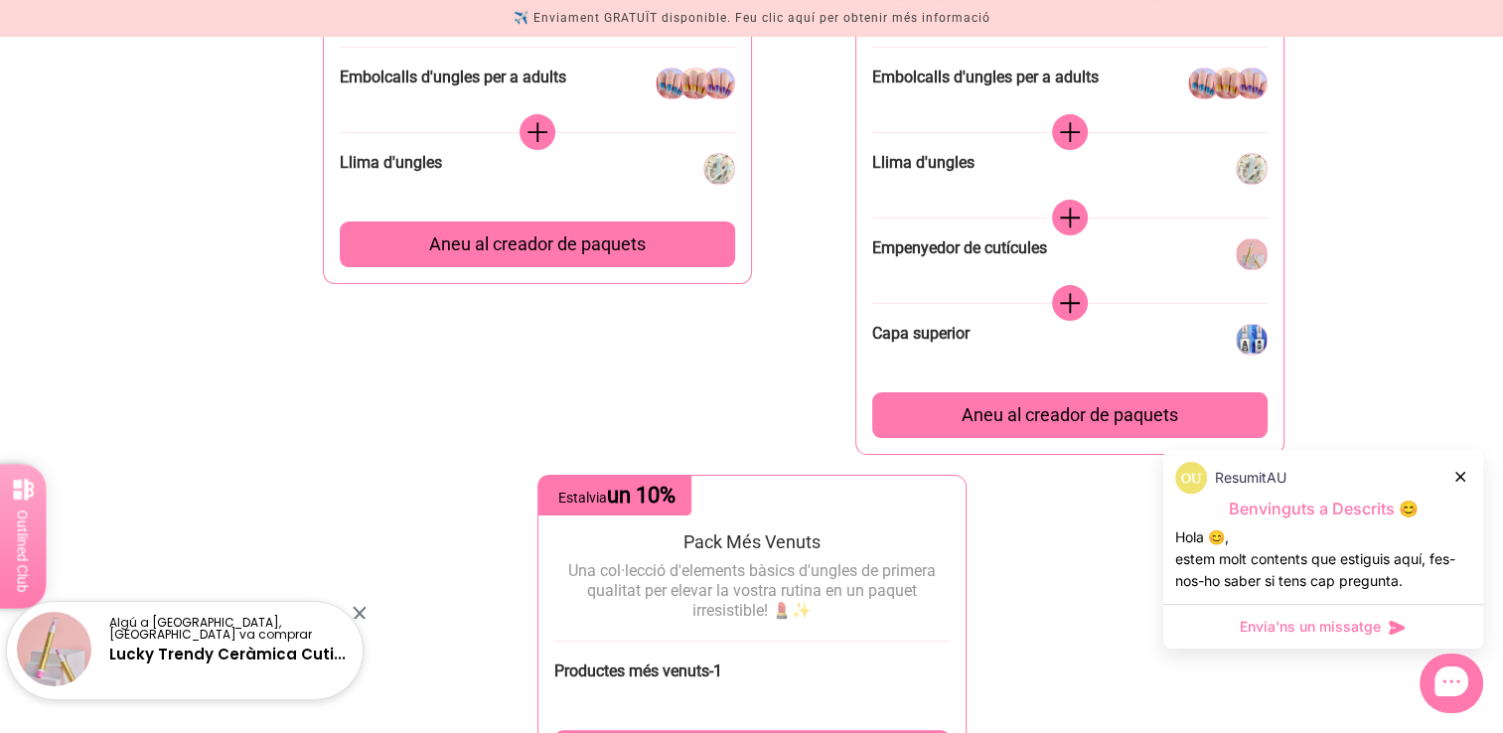
click at [530, 256] on div "Aneu al creador de paquets" at bounding box center [537, 244] width 395 height 46
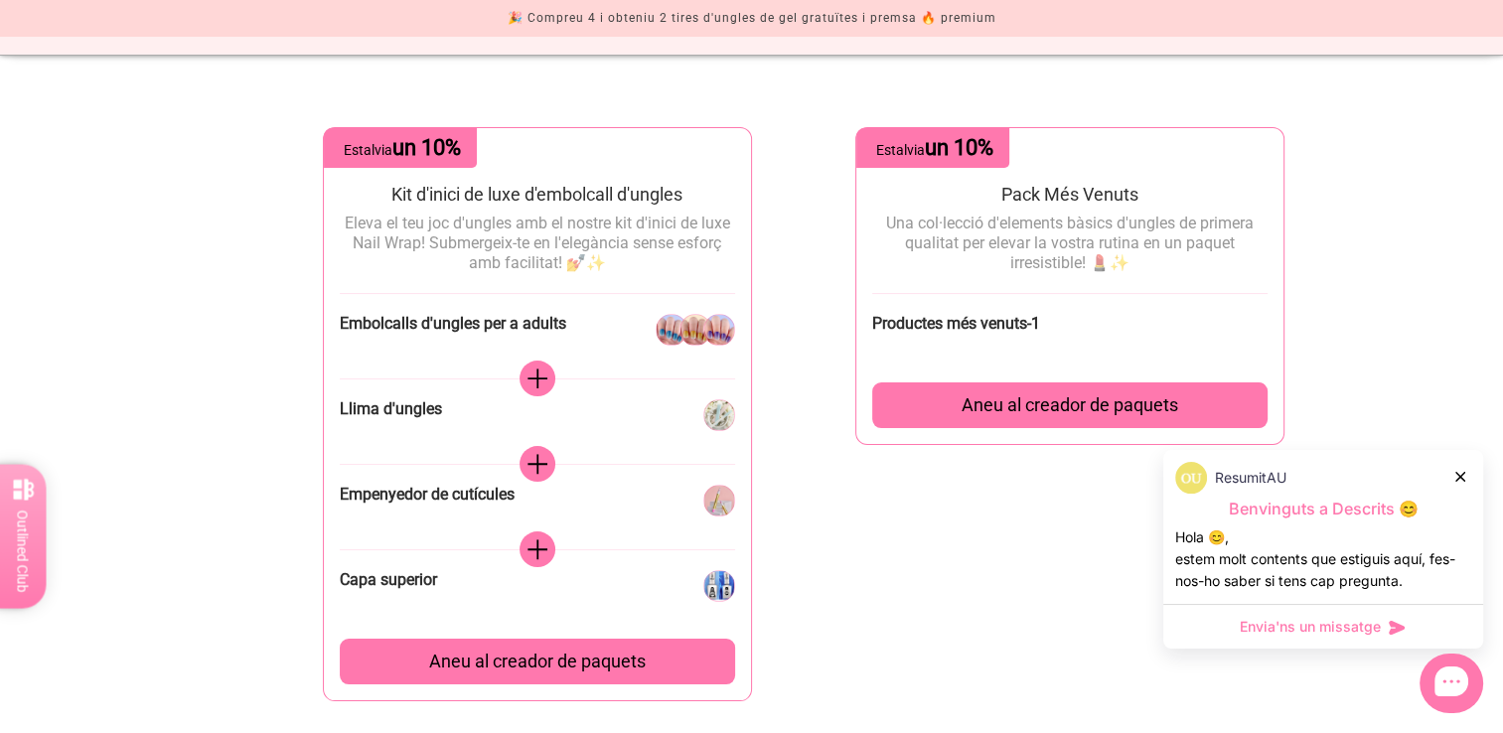
scroll to position [99, 0]
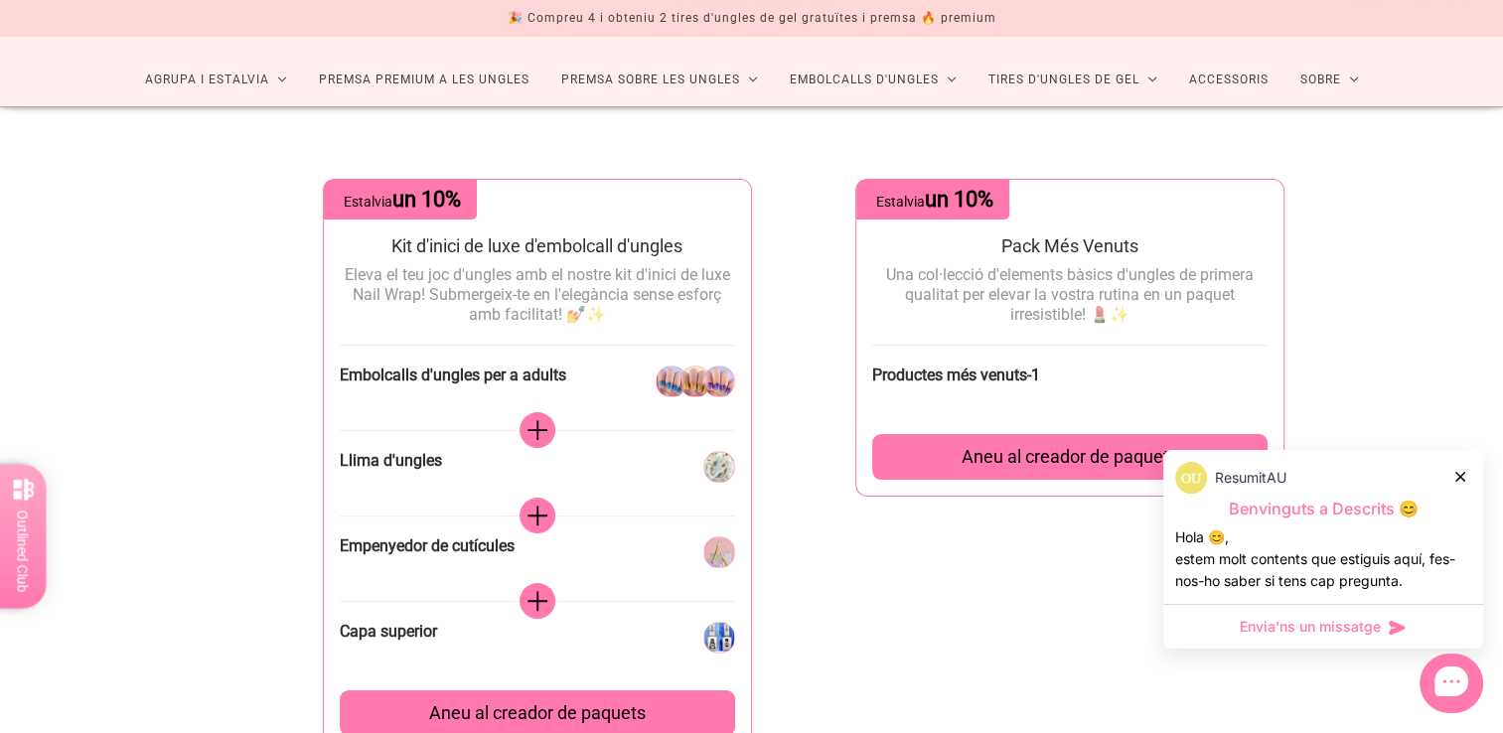
click at [542, 427] on icon at bounding box center [536, 432] width 22 height 22
click at [533, 433] on icon at bounding box center [536, 432] width 22 height 22
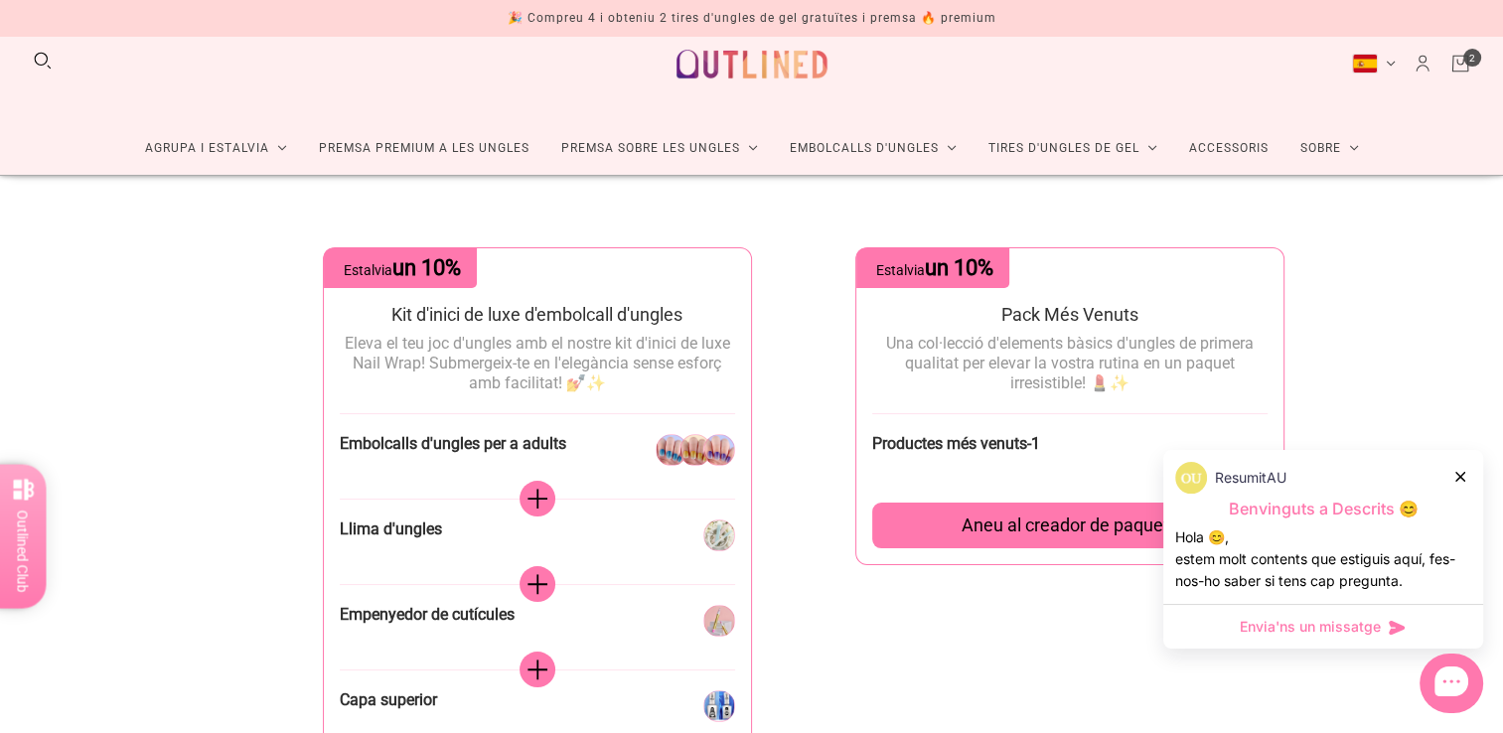
scroll to position [0, 0]
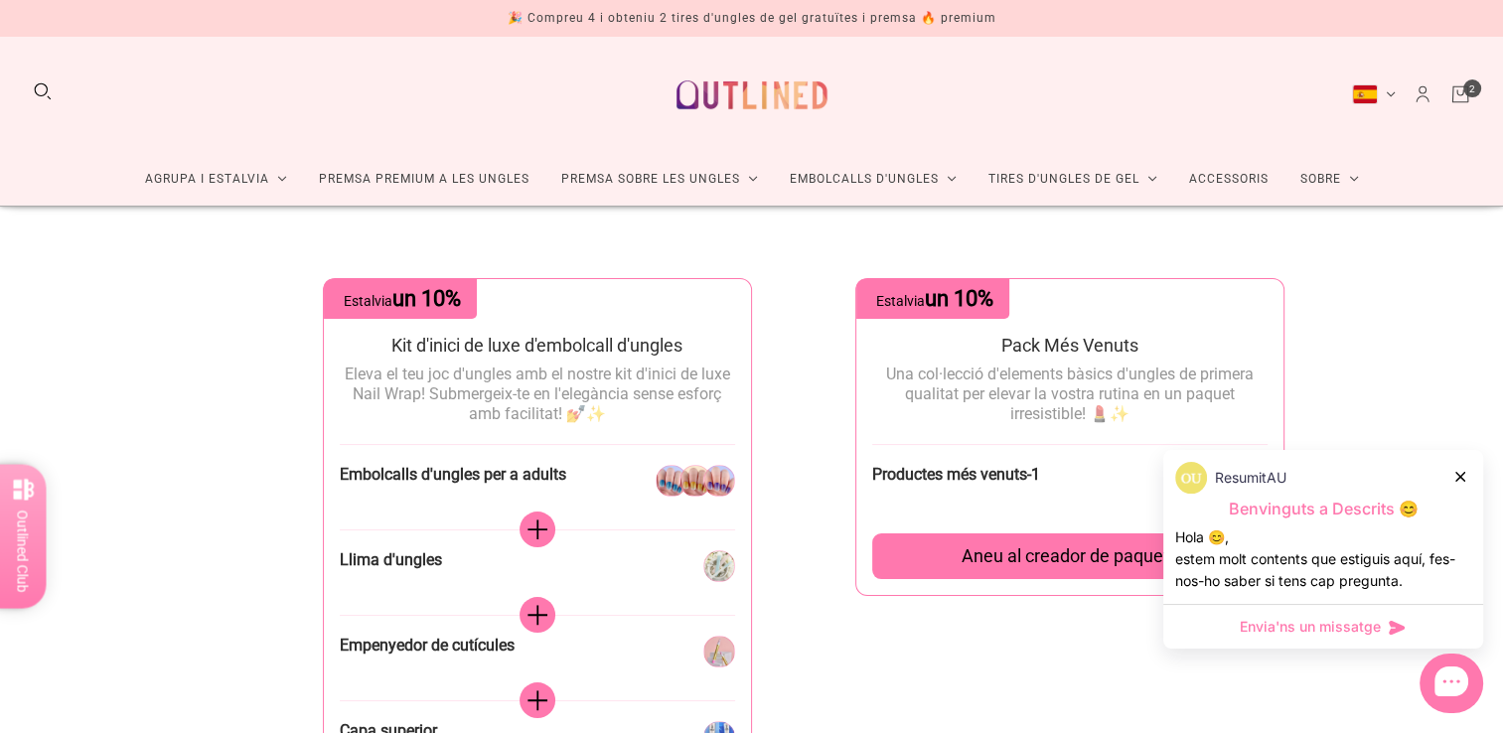
click at [1456, 104] on icon "Carretó" at bounding box center [1460, 94] width 22 height 22
